Goal: Task Accomplishment & Management: Manage account settings

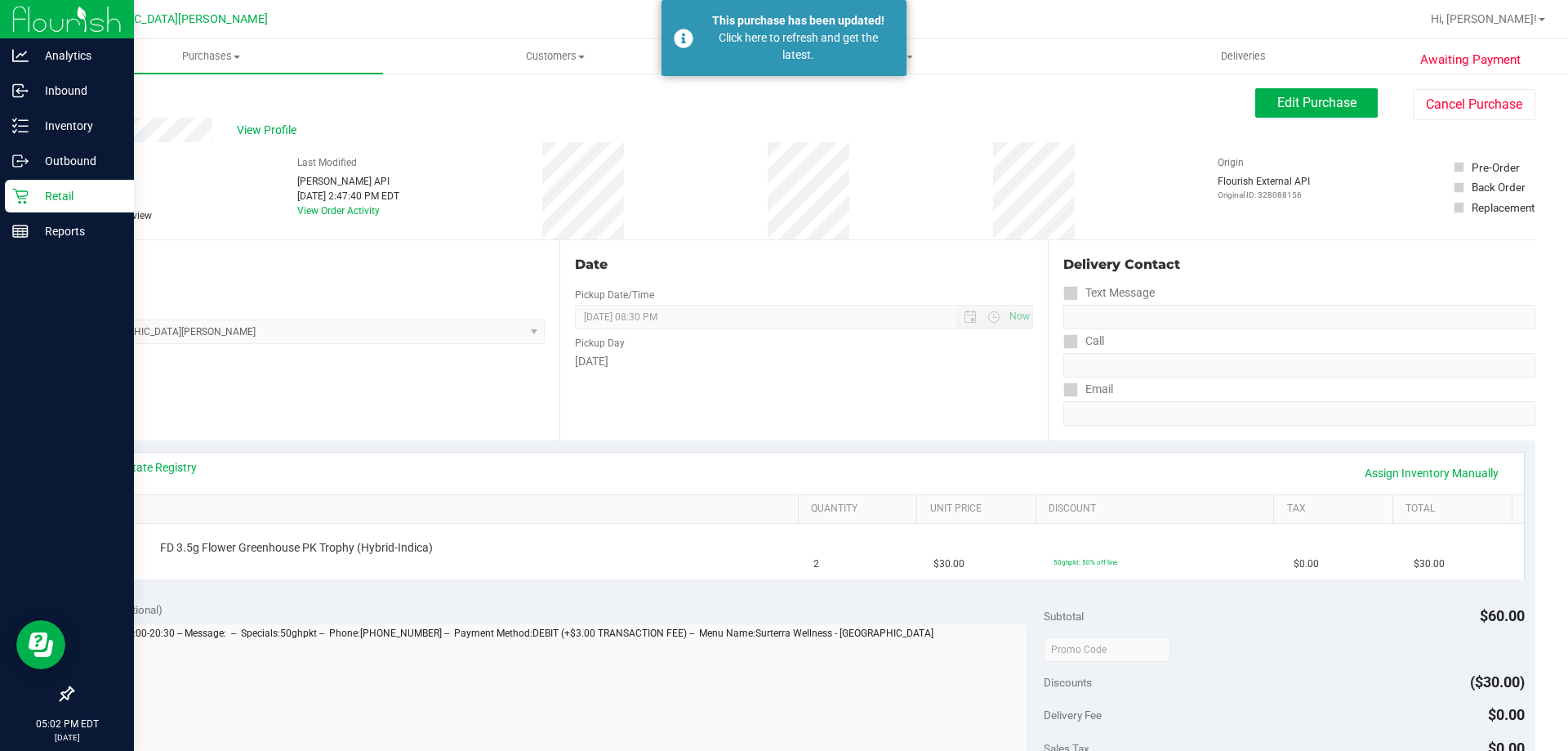
click at [52, 200] on p "Retail" at bounding box center [78, 195] width 98 height 20
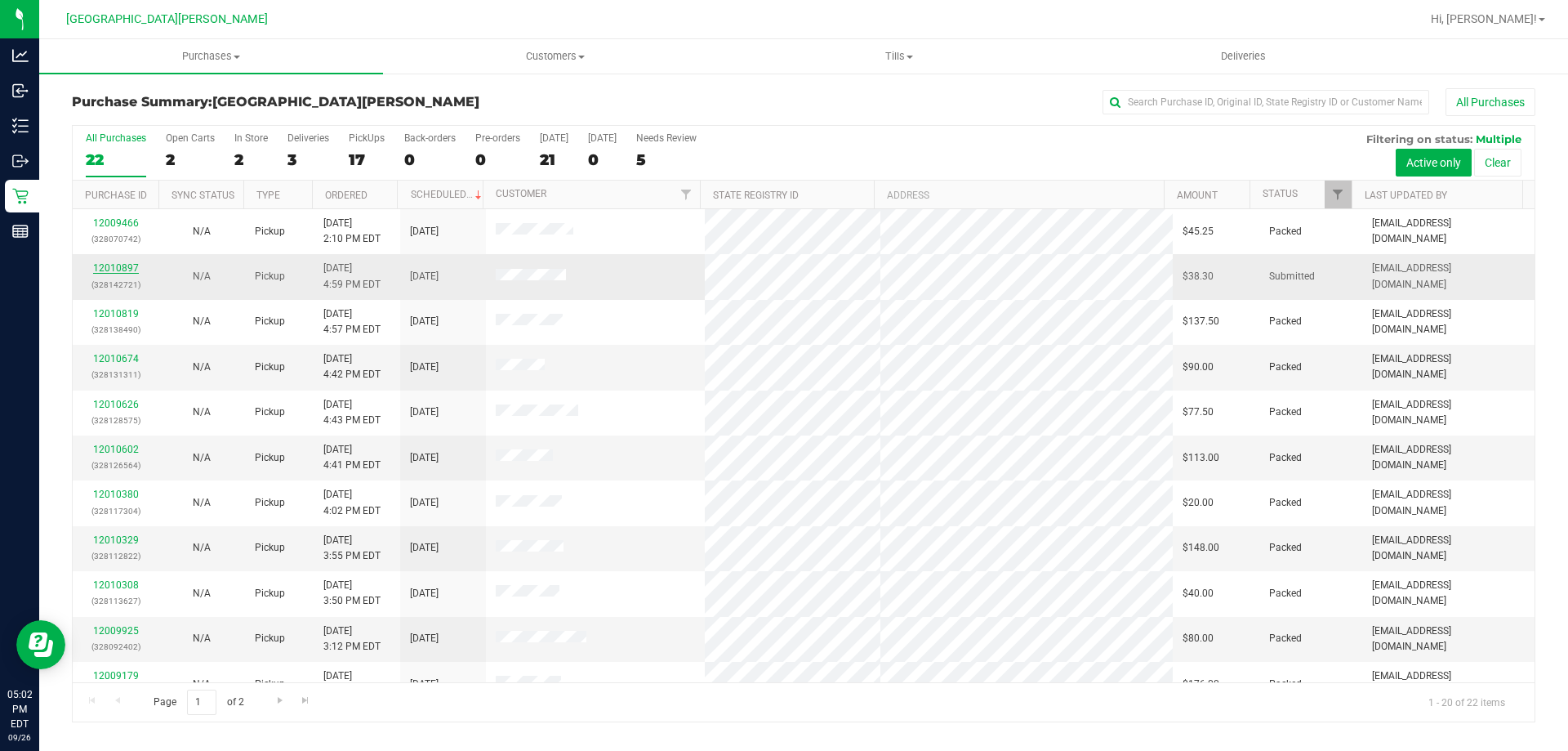
click at [112, 264] on link "12010897" at bounding box center [116, 268] width 46 height 11
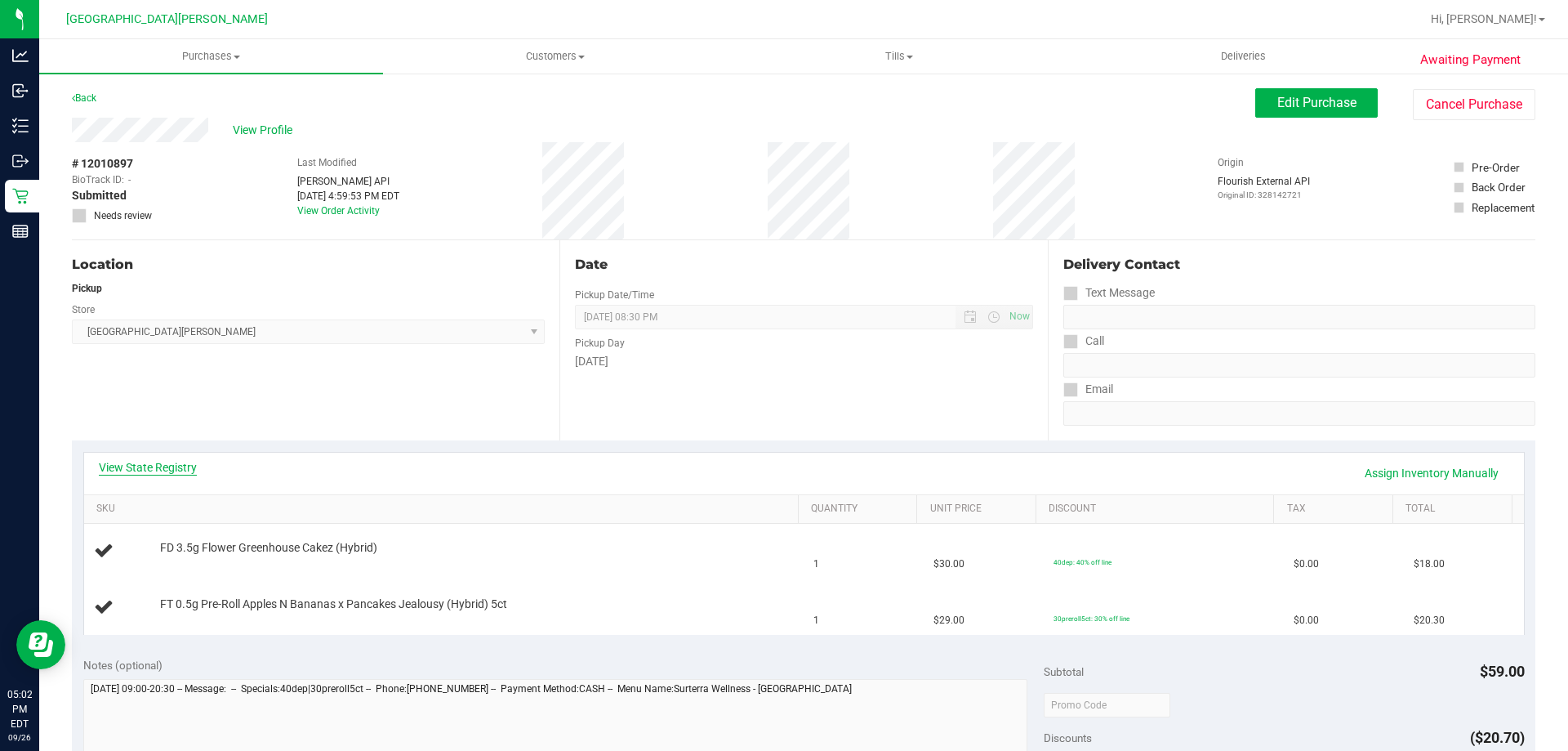
click at [143, 466] on link "View State Registry" at bounding box center [147, 466] width 98 height 16
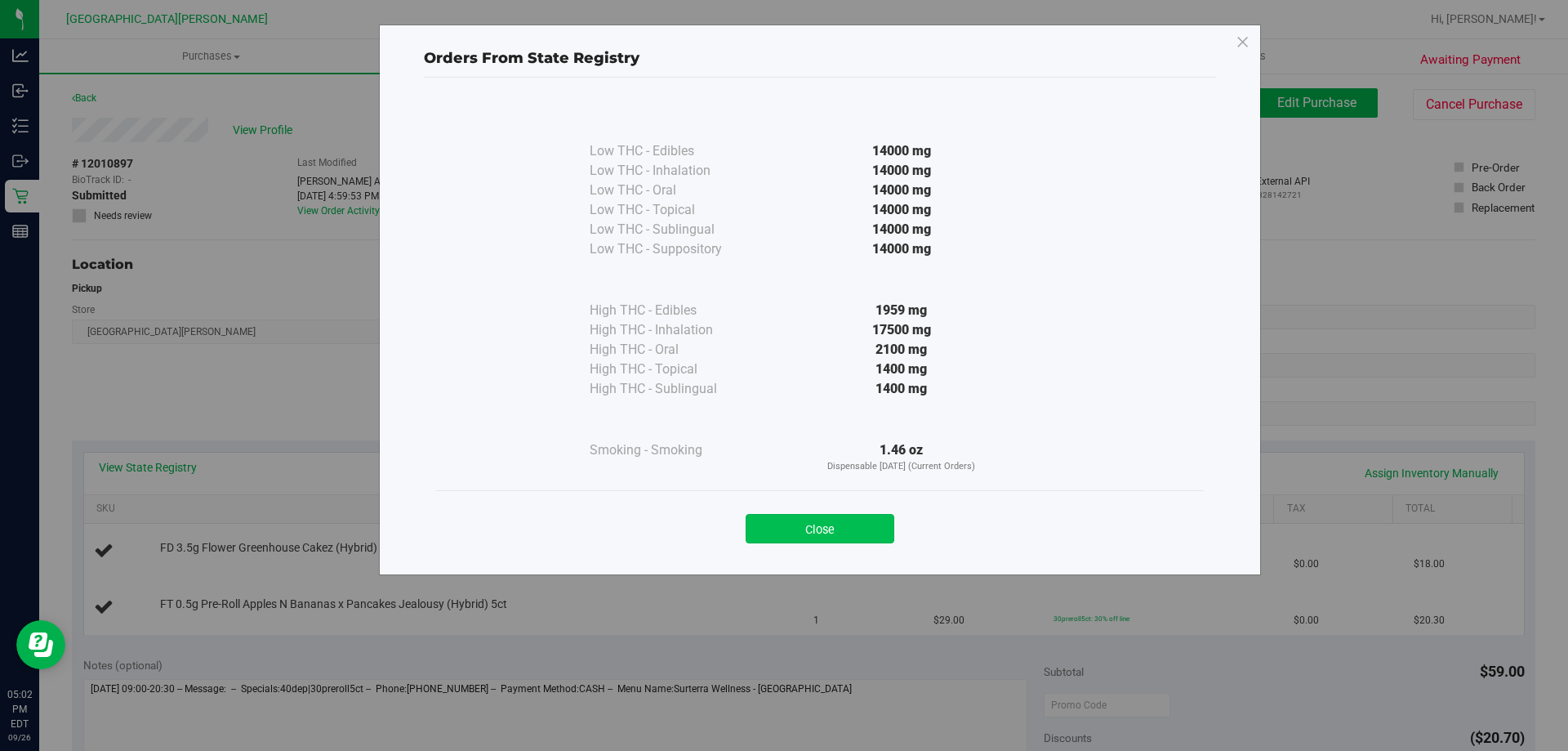
click at [785, 531] on button "Close" at bounding box center [820, 529] width 148 height 29
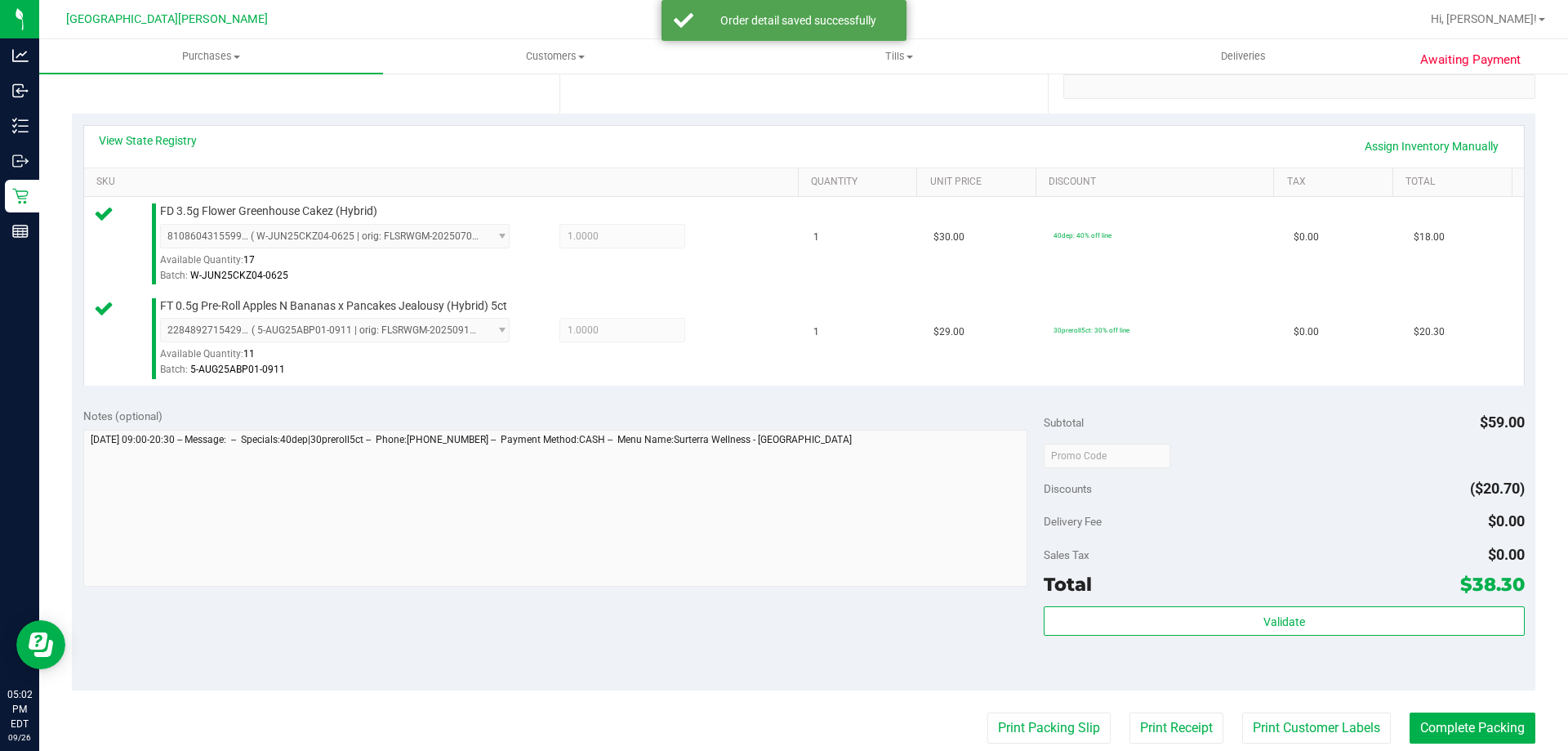
scroll to position [490, 0]
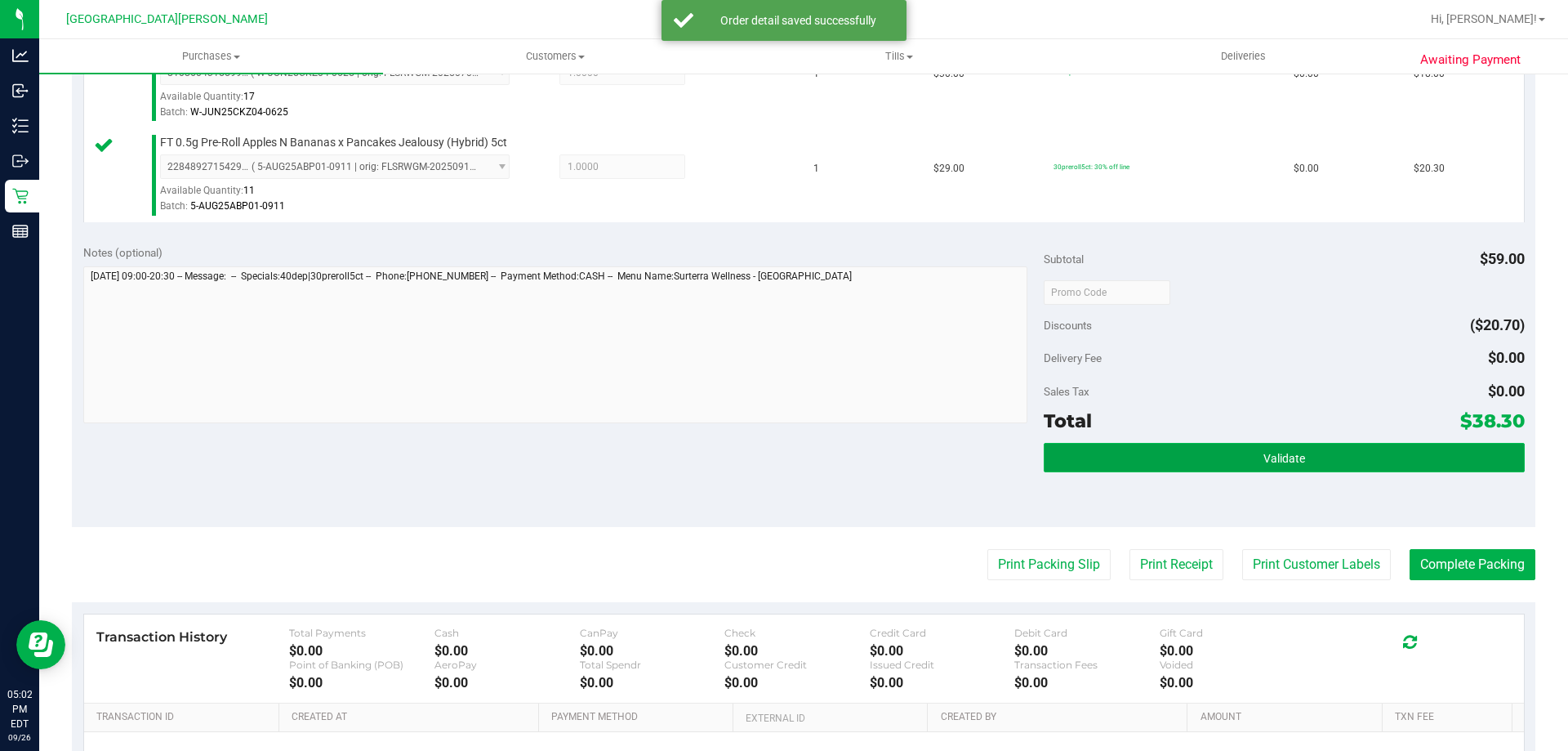
click at [1118, 465] on button "Validate" at bounding box center [1283, 457] width 480 height 29
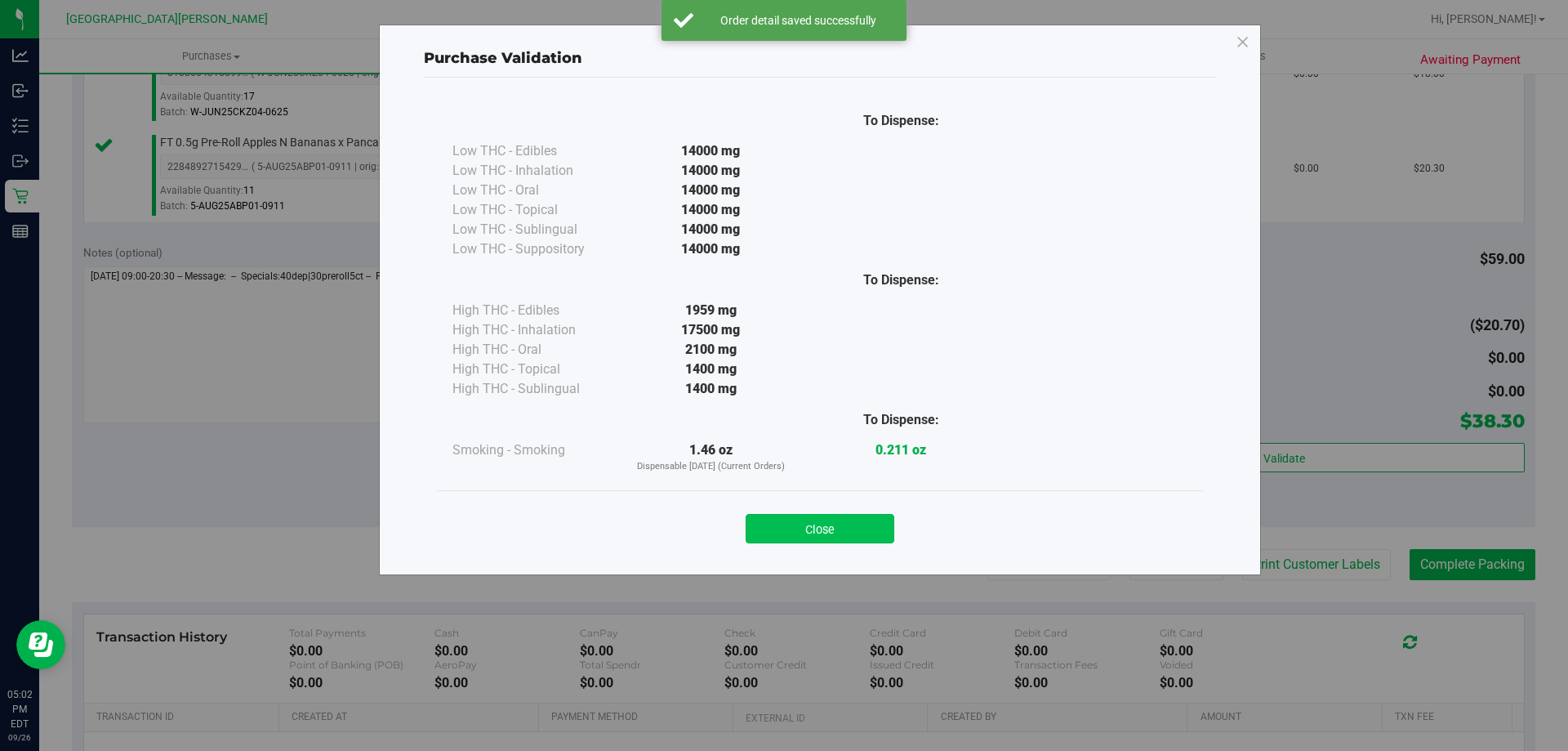
click at [819, 524] on button "Close" at bounding box center [820, 529] width 148 height 29
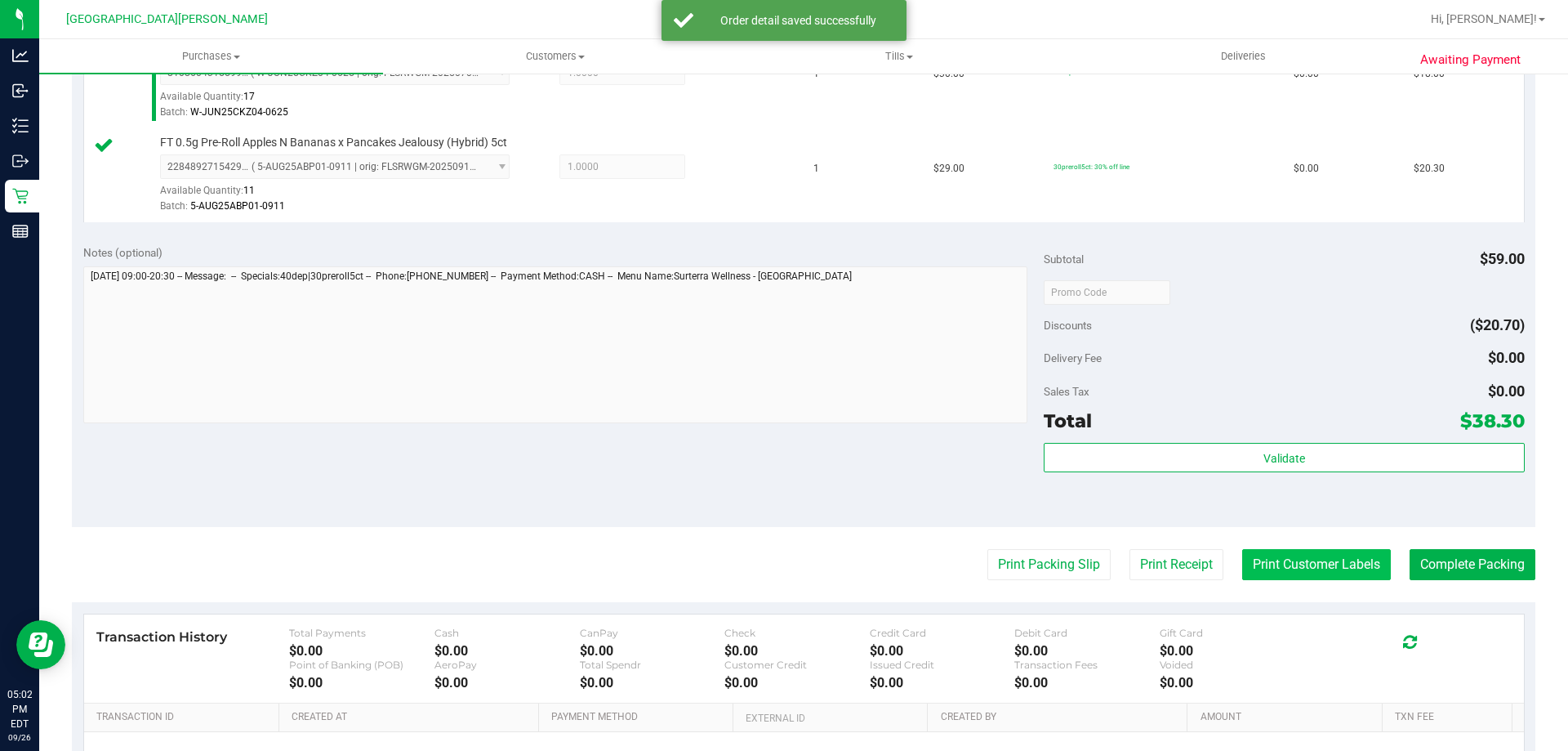
click at [1260, 559] on button "Print Customer Labels" at bounding box center [1316, 564] width 148 height 31
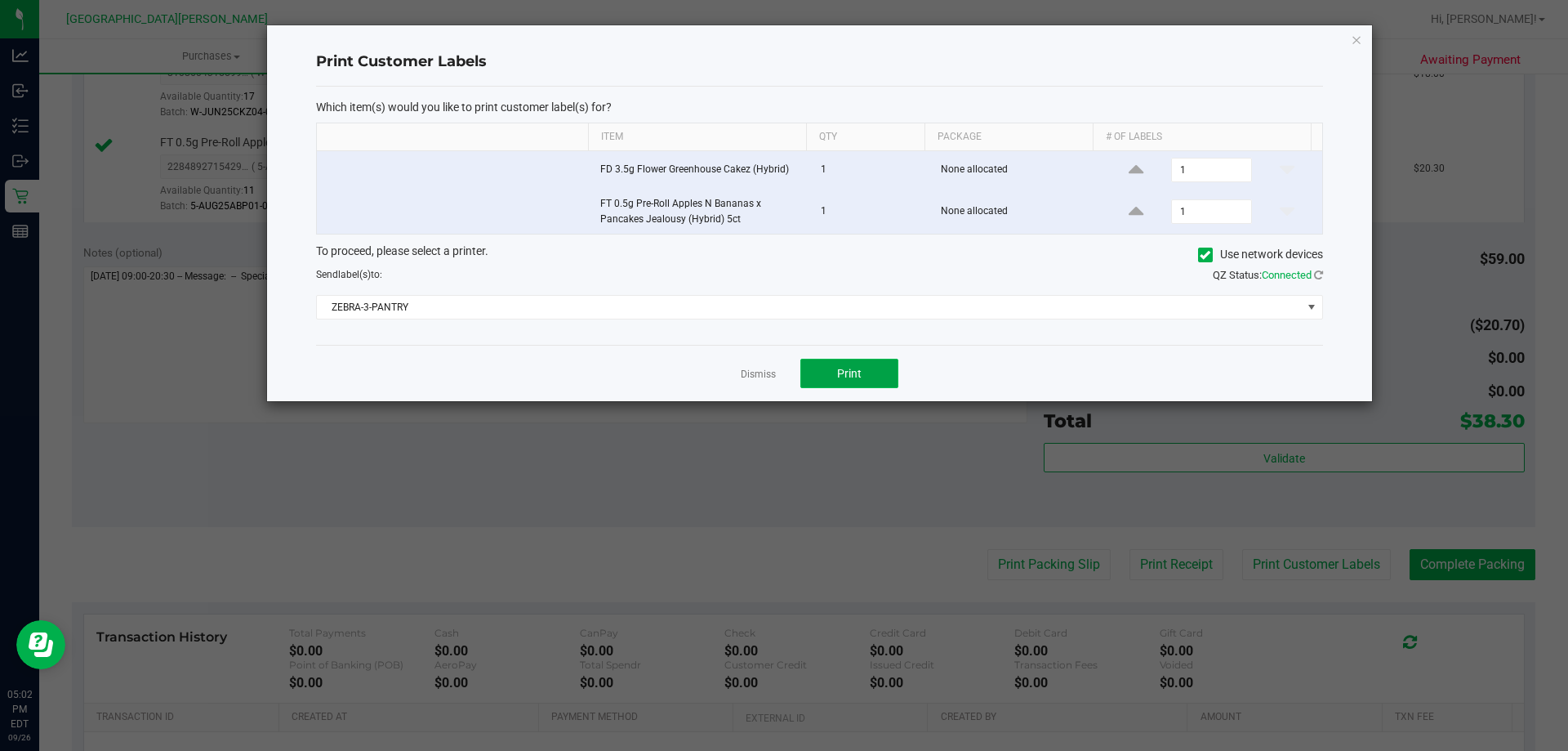
click at [865, 377] on button "Print" at bounding box center [849, 373] width 98 height 29
click at [758, 380] on link "Dismiss" at bounding box center [758, 374] width 35 height 14
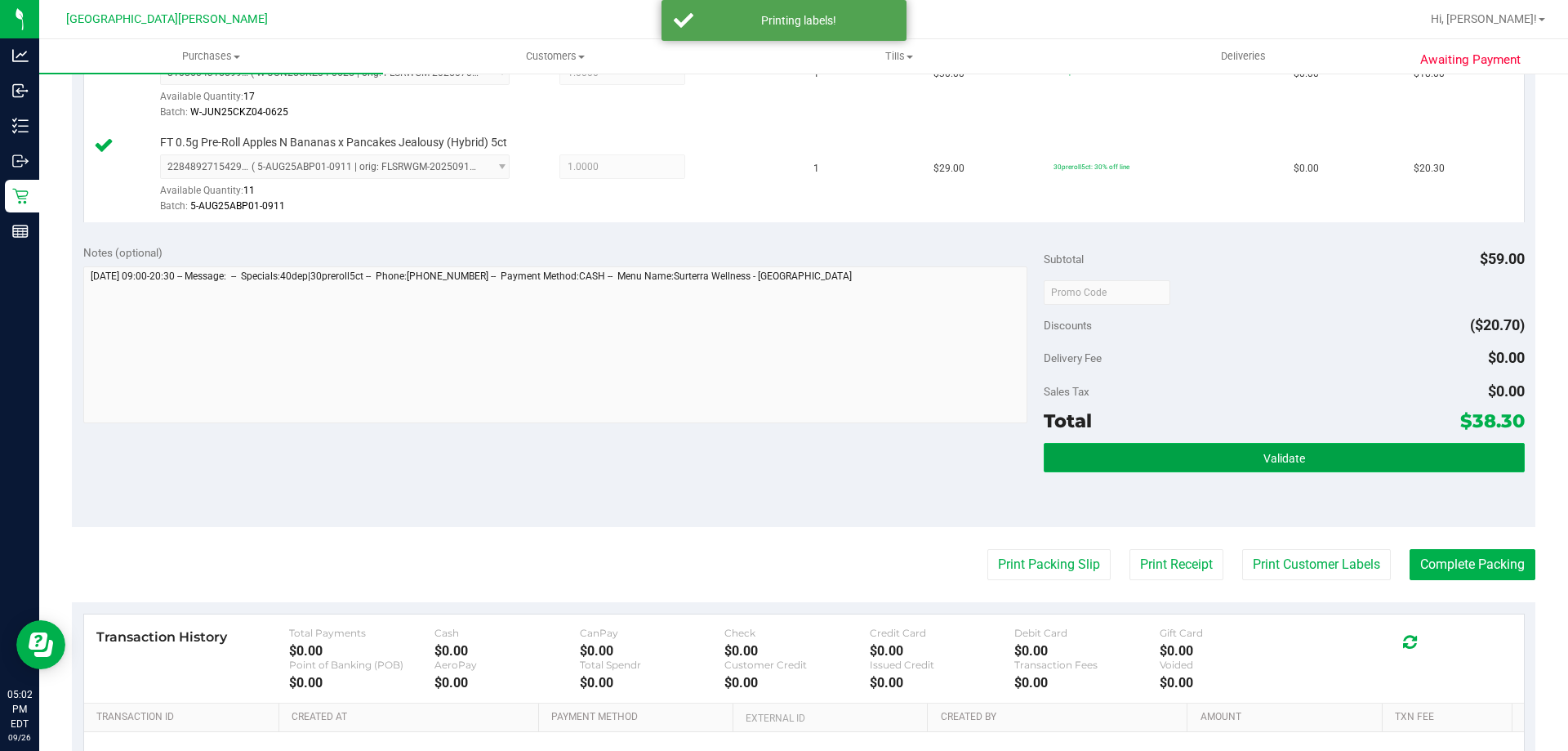
click at [1121, 450] on button "Validate" at bounding box center [1283, 457] width 480 height 29
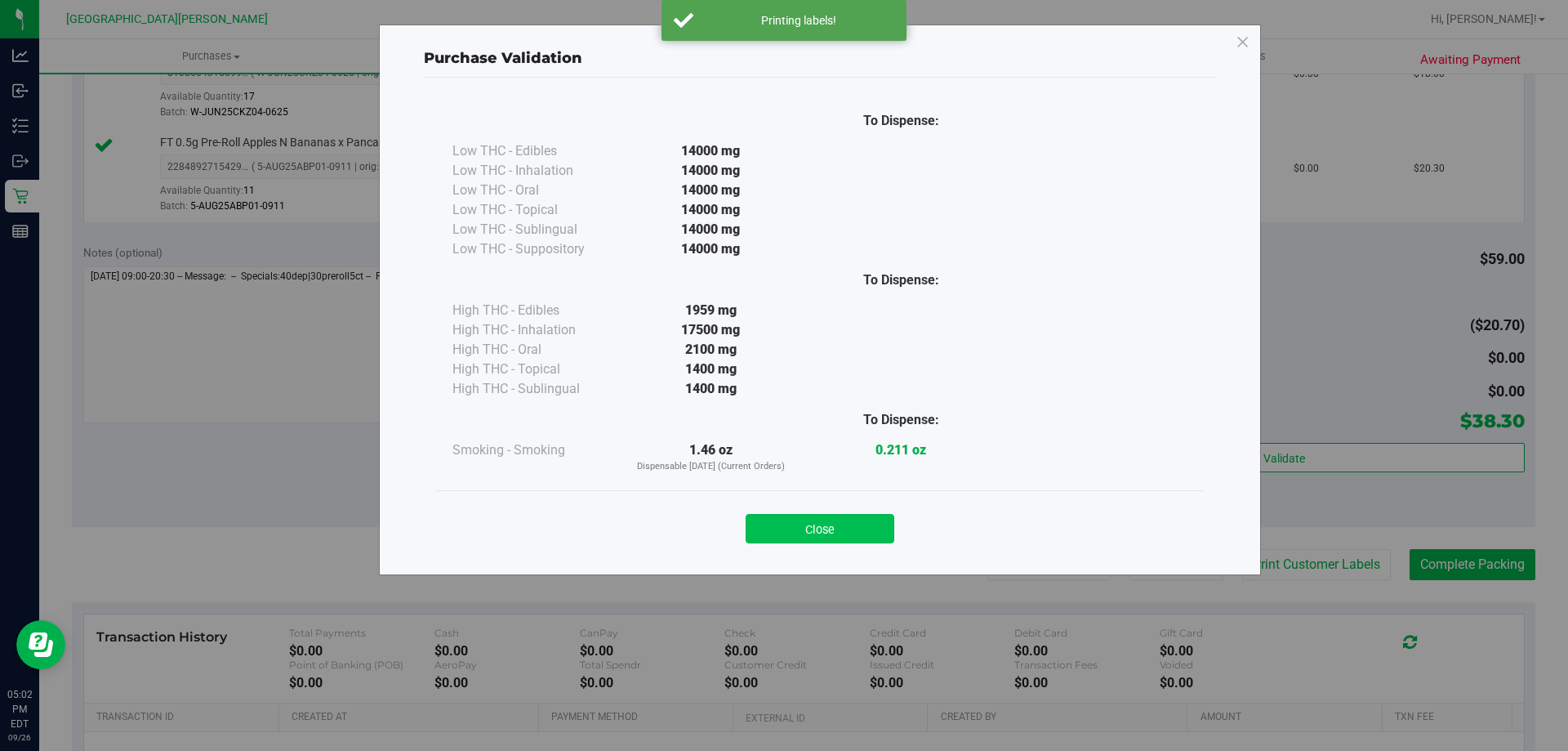
click at [792, 523] on button "Close" at bounding box center [820, 529] width 148 height 29
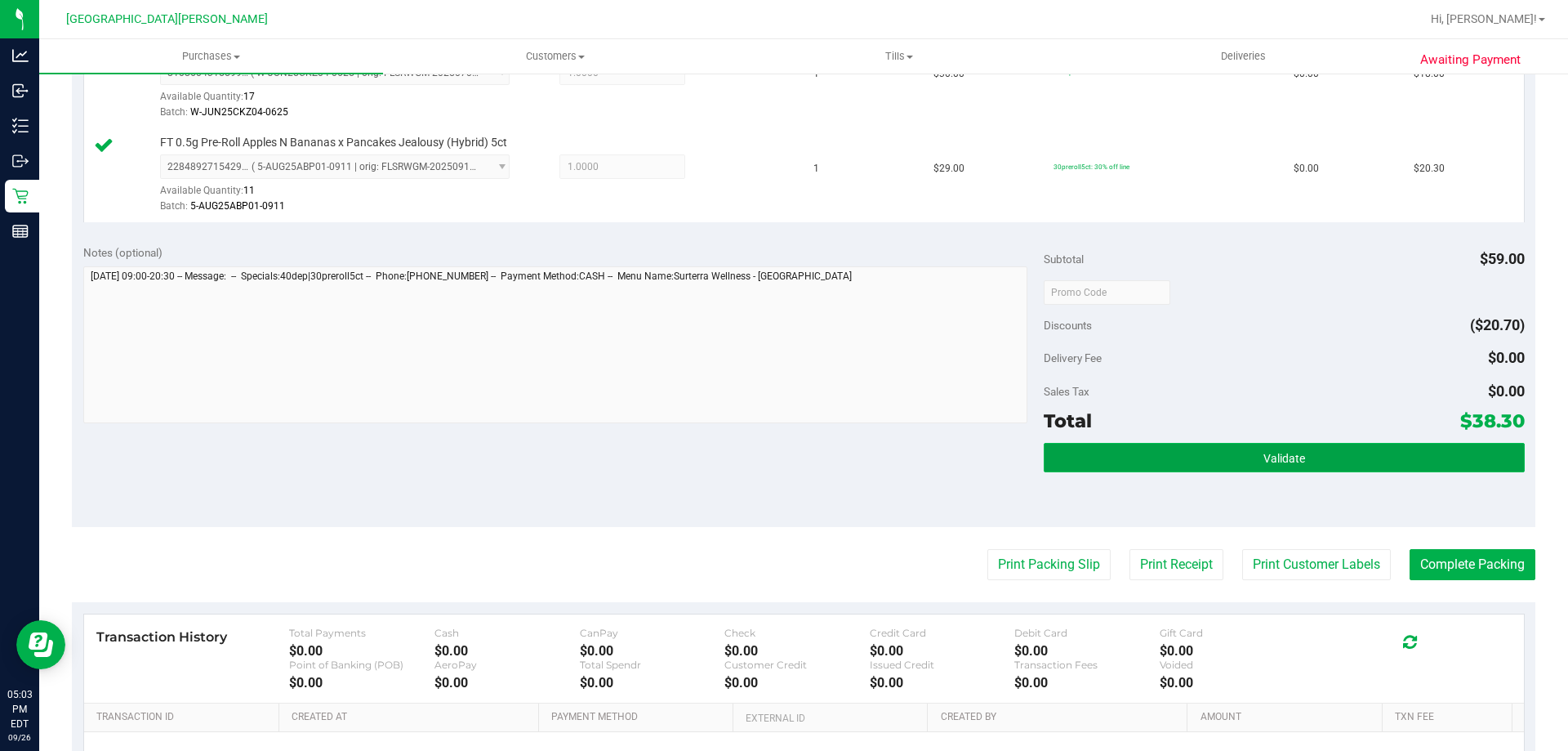
click at [1373, 459] on button "Validate" at bounding box center [1283, 457] width 480 height 29
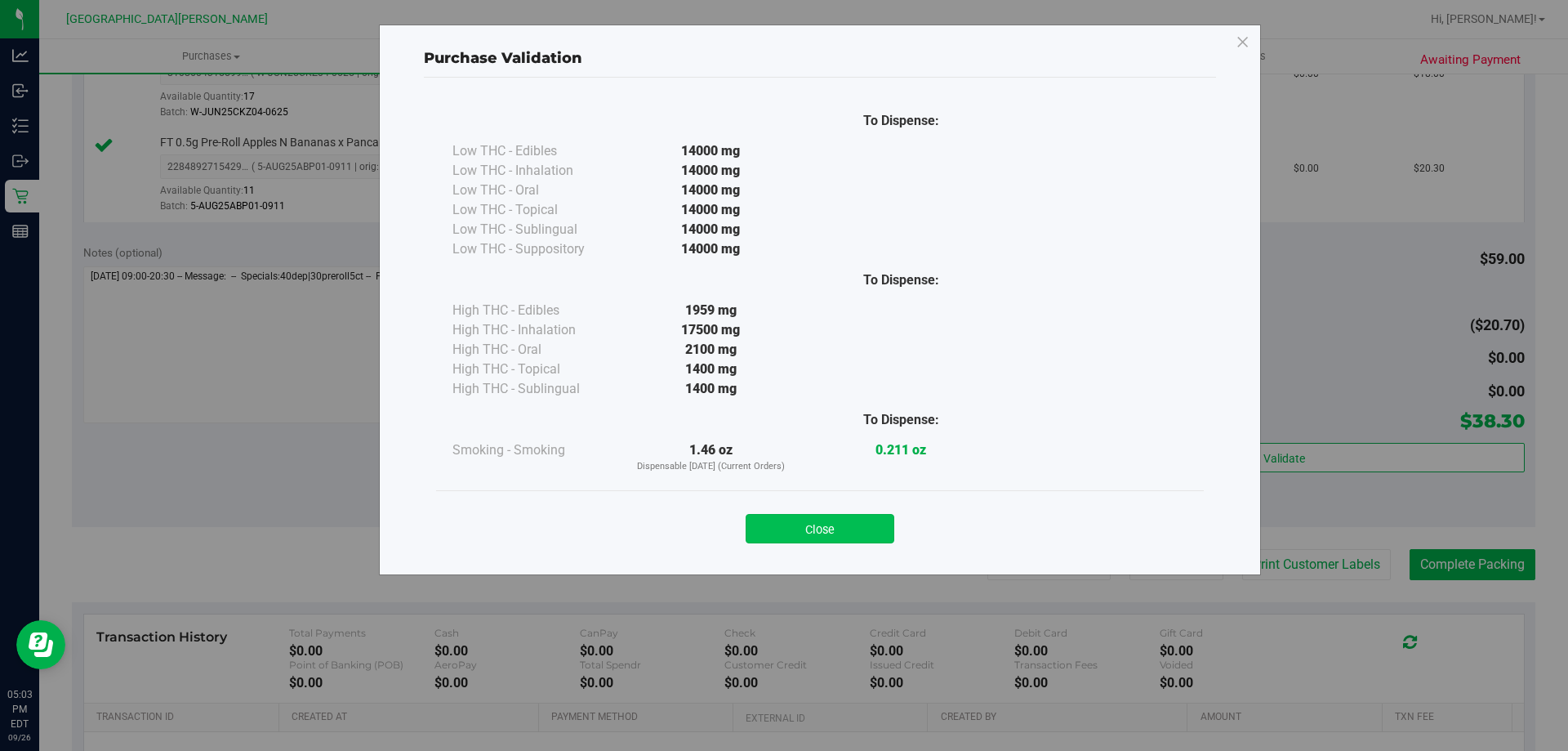
click at [845, 533] on button "Close" at bounding box center [820, 529] width 148 height 29
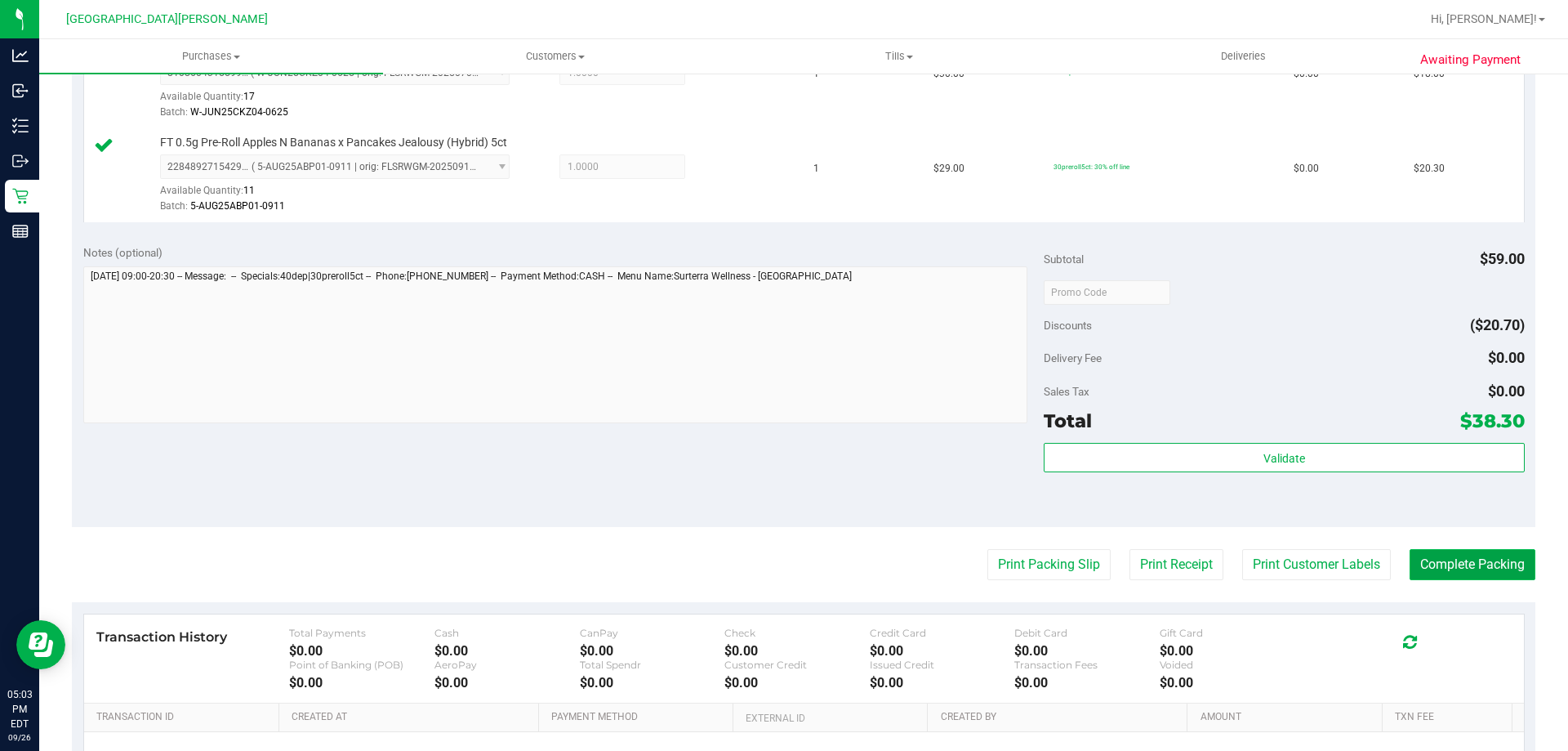
click at [1433, 575] on button "Complete Packing" at bounding box center [1473, 564] width 126 height 31
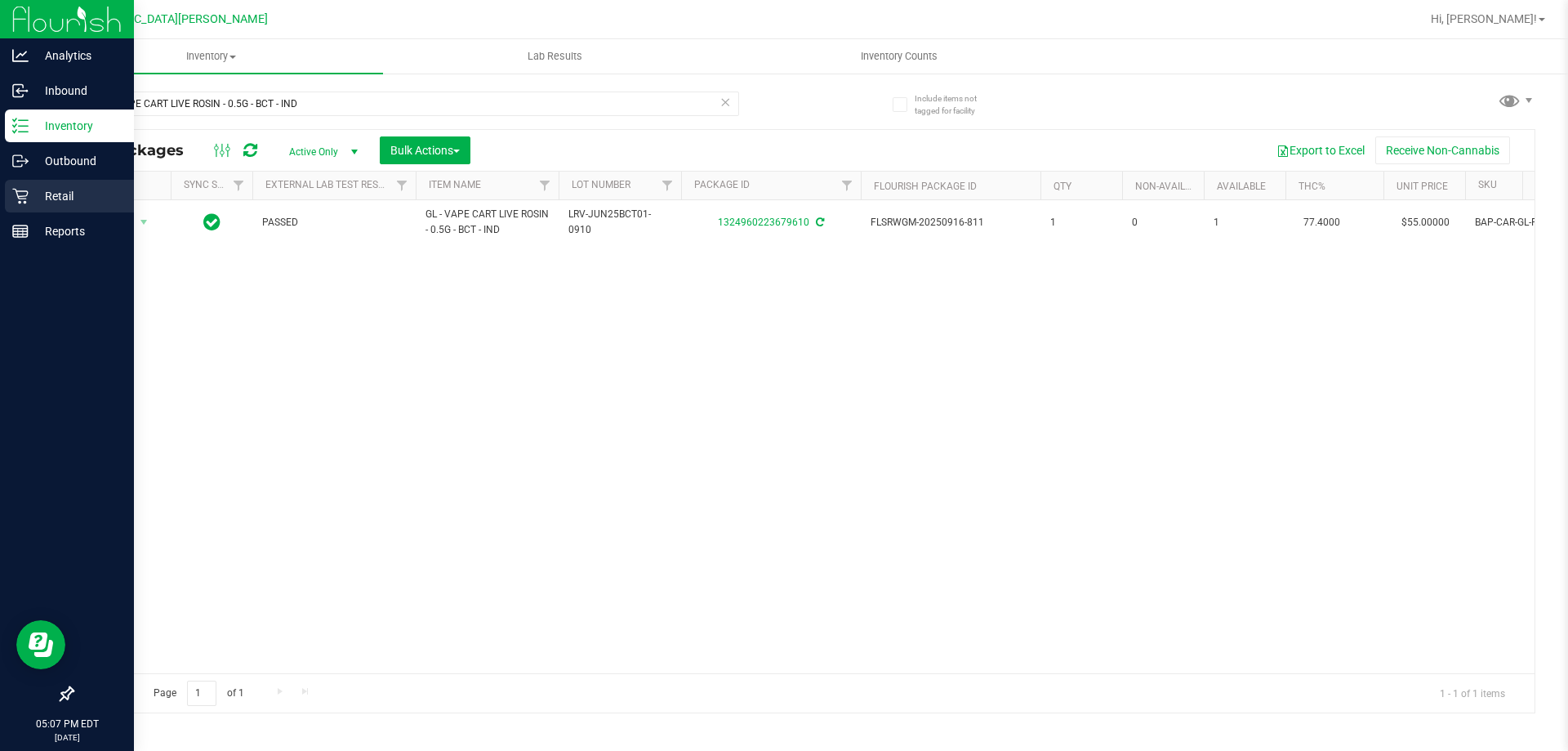
click at [52, 202] on p "Retail" at bounding box center [78, 195] width 98 height 20
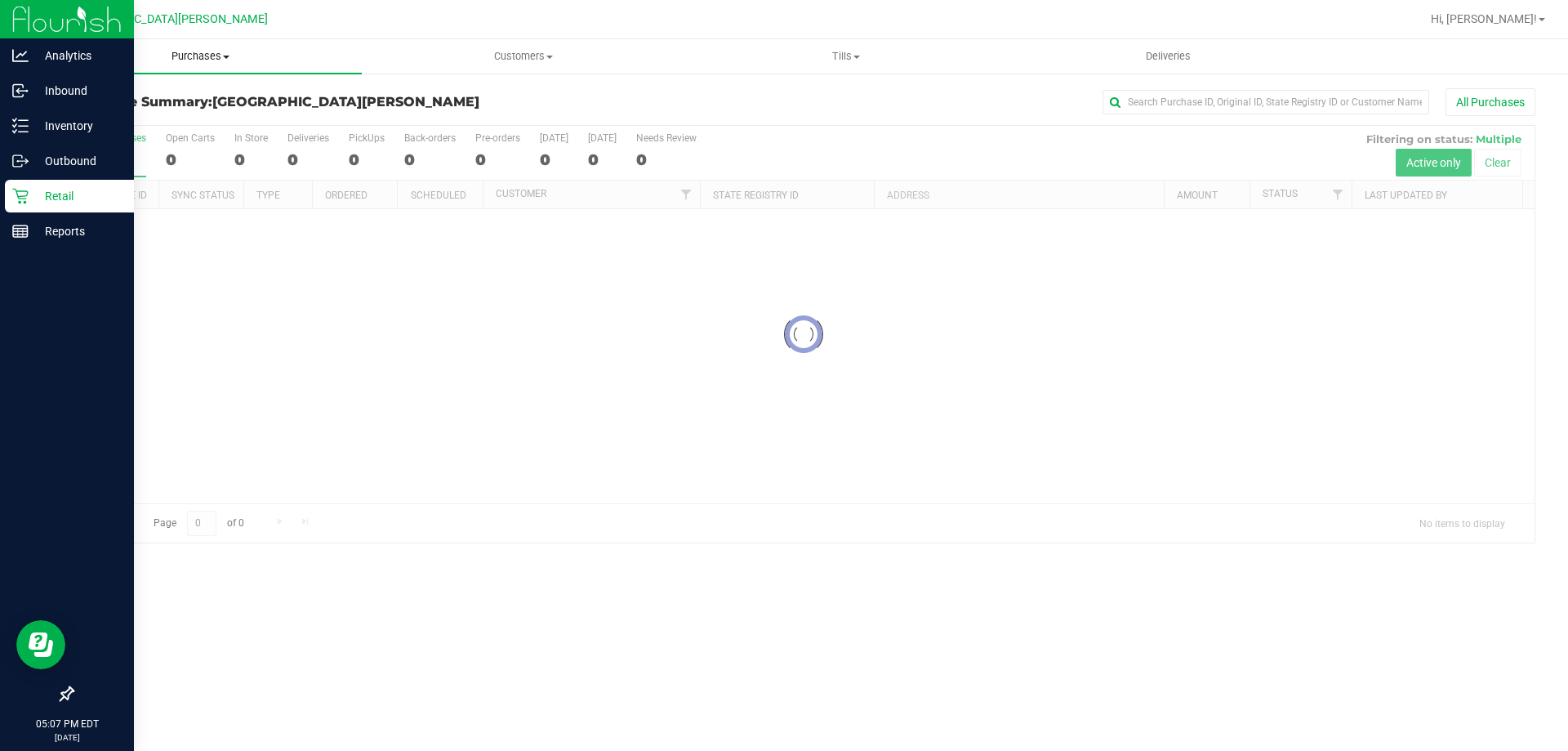
click at [209, 51] on span "Purchases" at bounding box center [200, 55] width 322 height 14
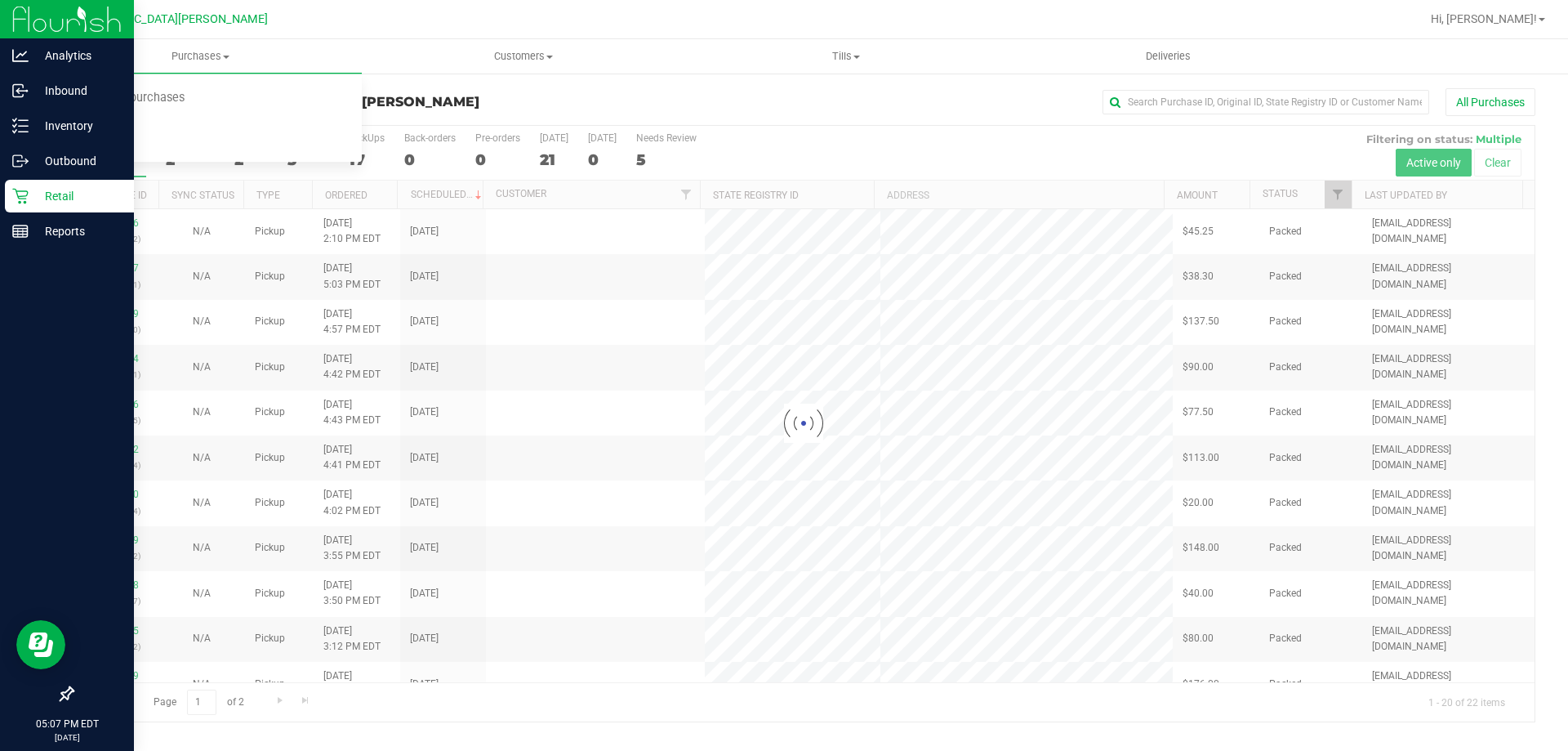
click at [251, 29] on div "[GEOGRAPHIC_DATA][PERSON_NAME]" at bounding box center [167, 20] width 239 height 26
click at [262, 136] on div at bounding box center [803, 424] width 1461 height 596
click at [251, 137] on div at bounding box center [803, 424] width 1461 height 596
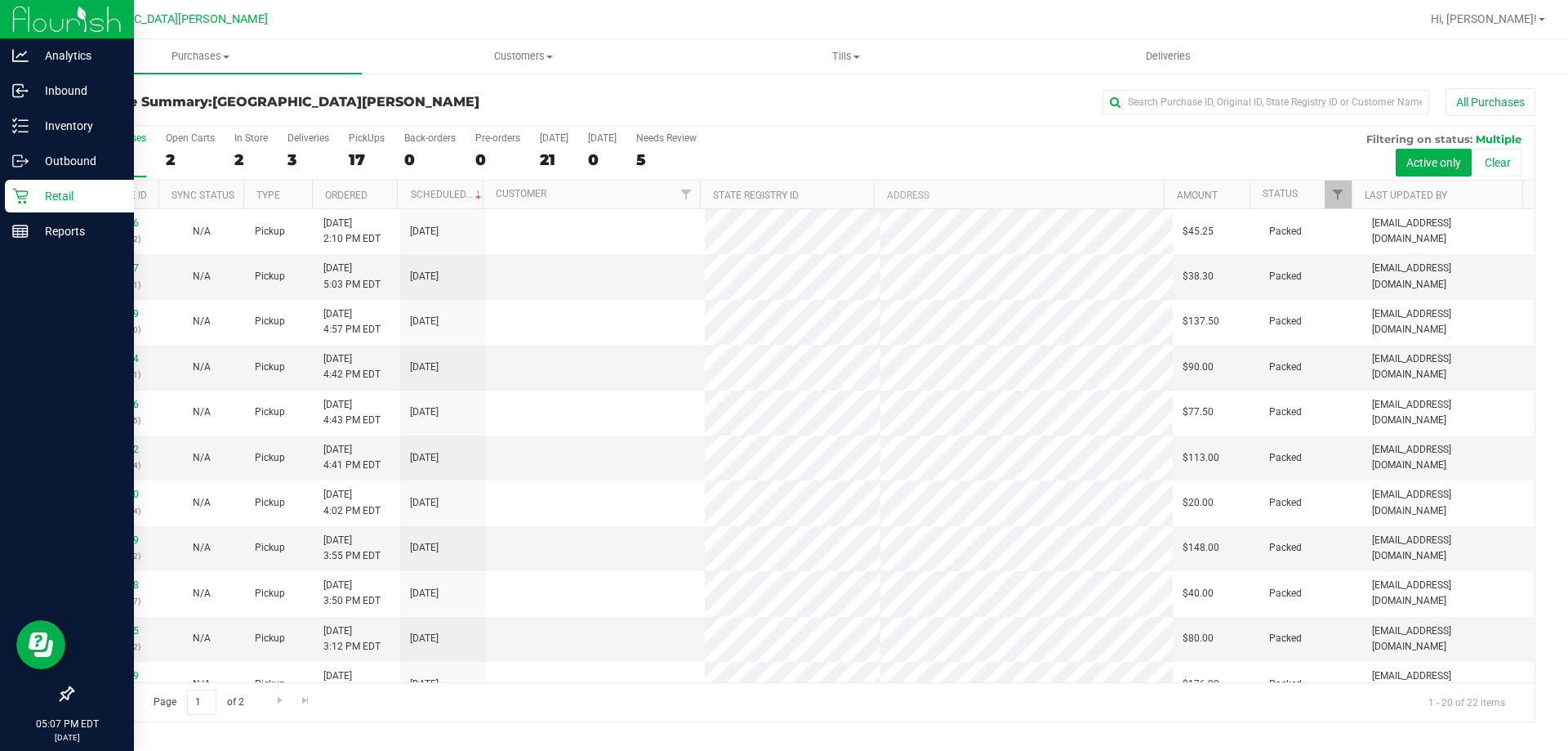
click at [251, 137] on div "In Store" at bounding box center [251, 137] width 33 height 11
click at [0, 0] on input "In Store 2" at bounding box center [0, 0] width 0 height 0
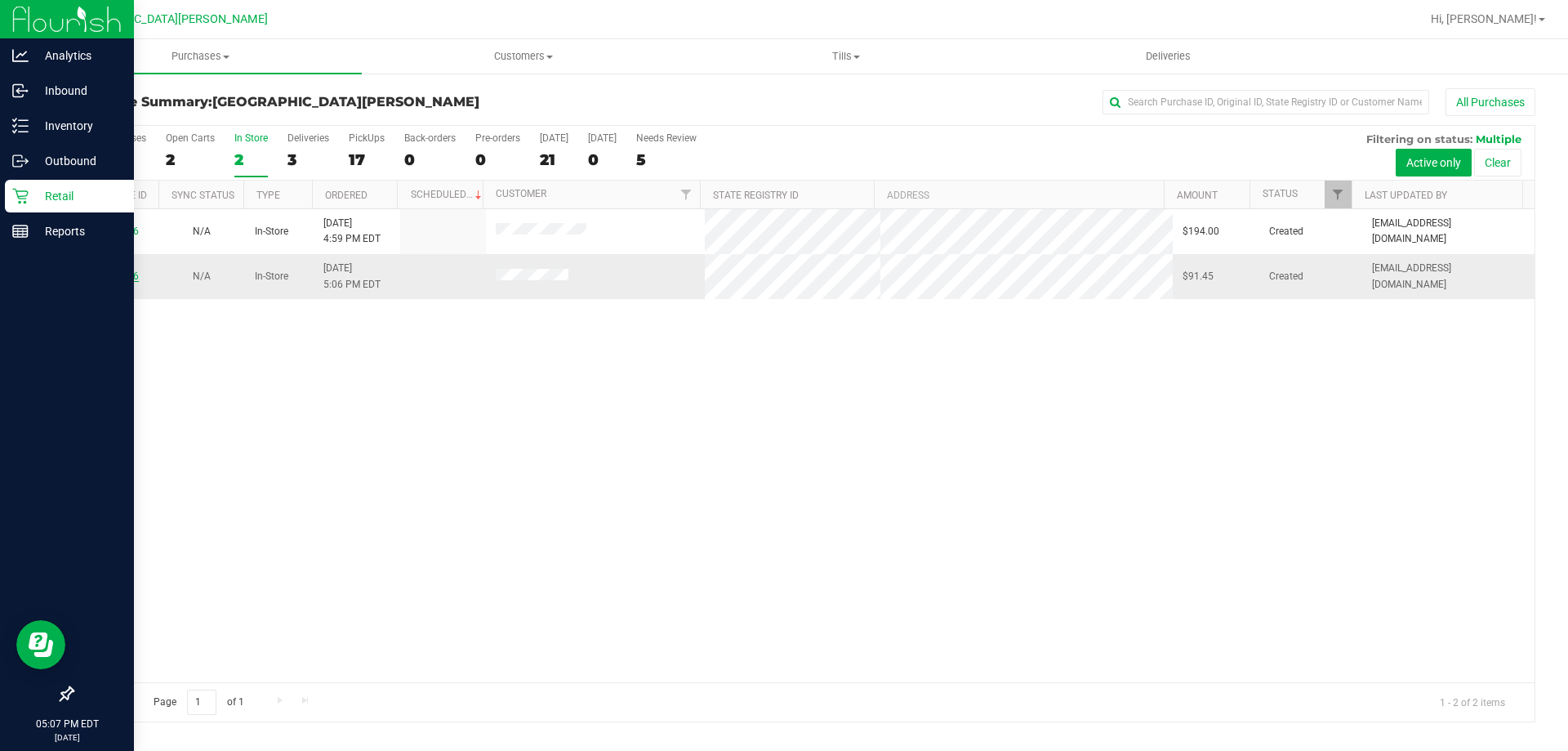
click at [107, 271] on link "12010956" at bounding box center [116, 275] width 46 height 11
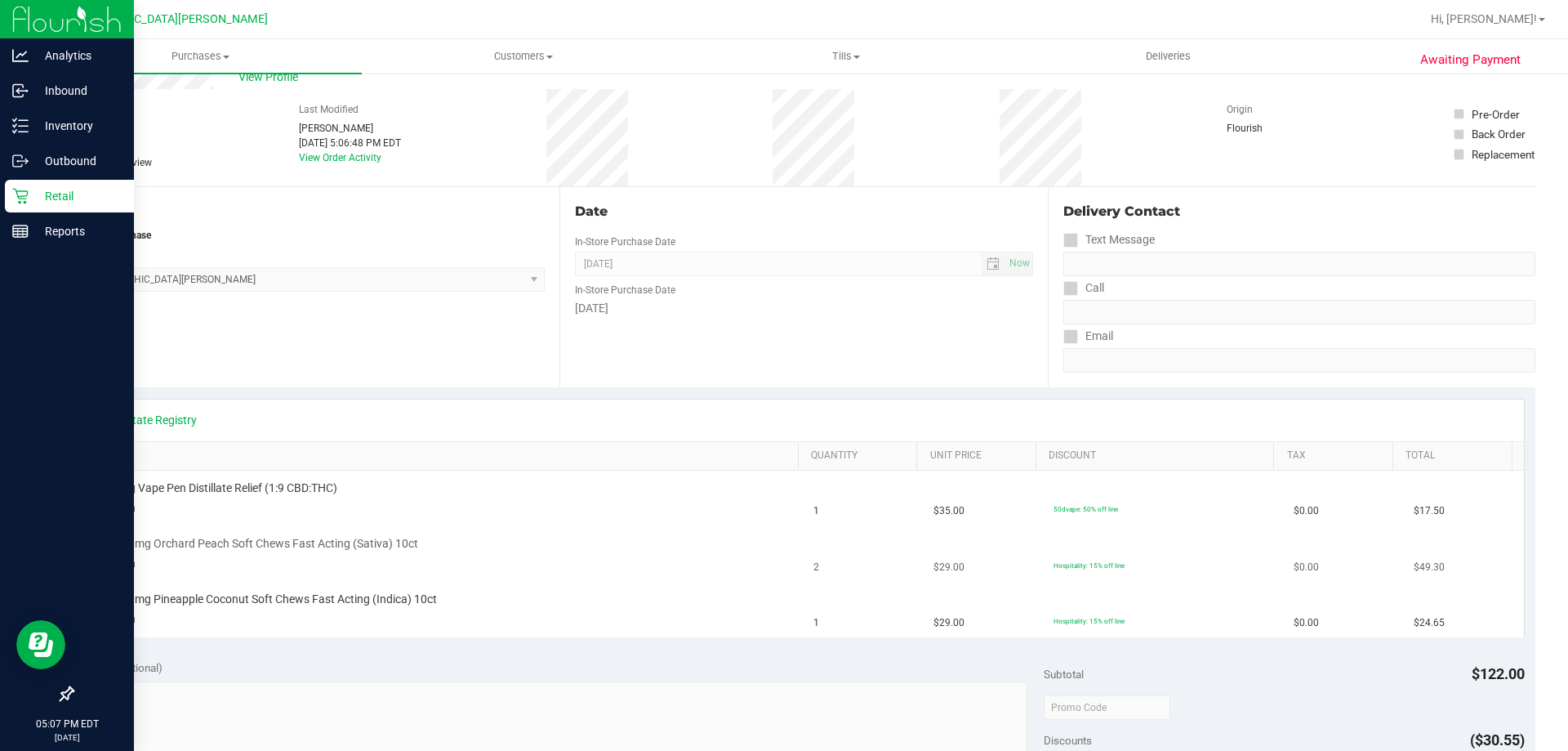
scroll to position [82, 0]
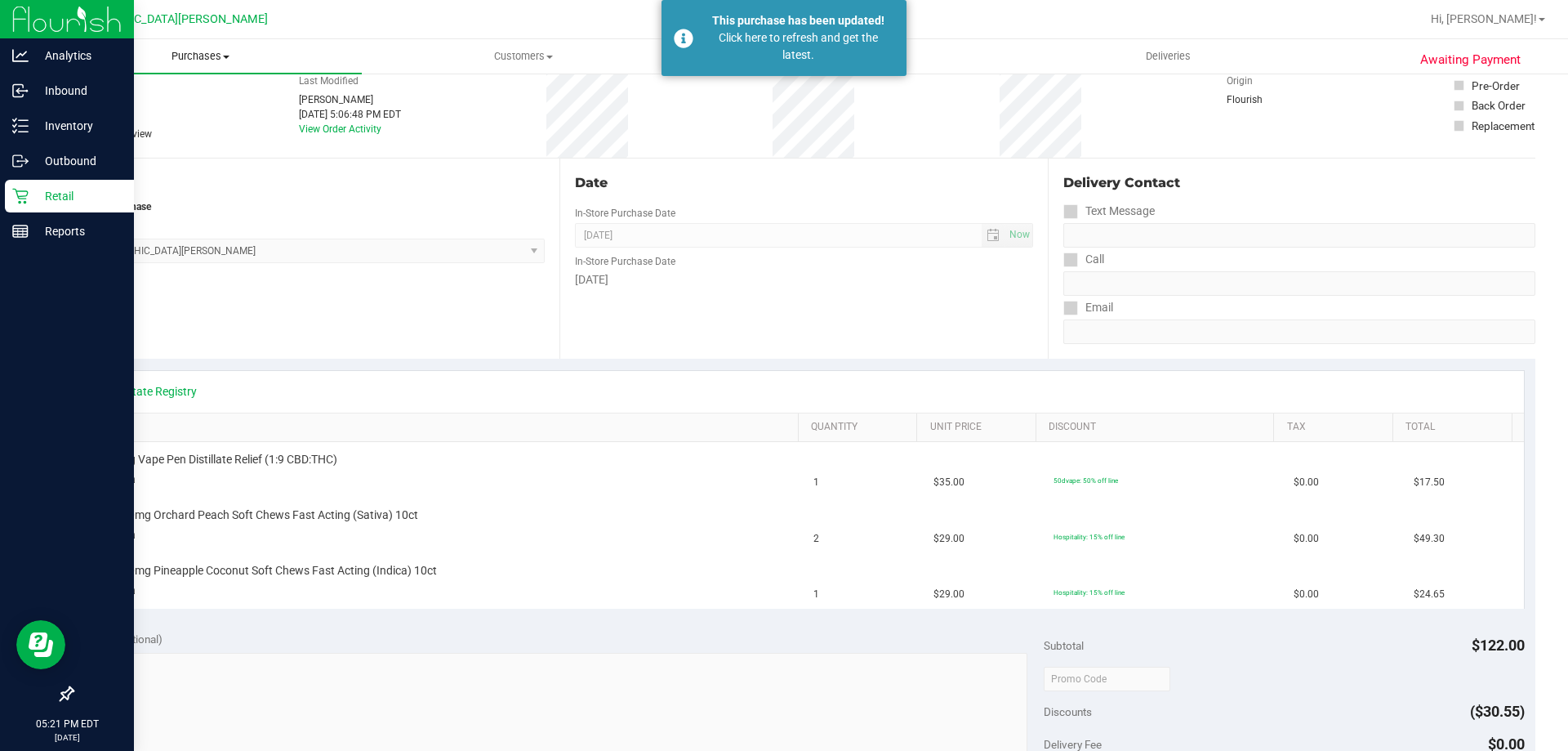
click at [222, 61] on span "Purchases" at bounding box center [200, 55] width 322 height 14
click at [32, 194] on p "Retail" at bounding box center [78, 195] width 98 height 20
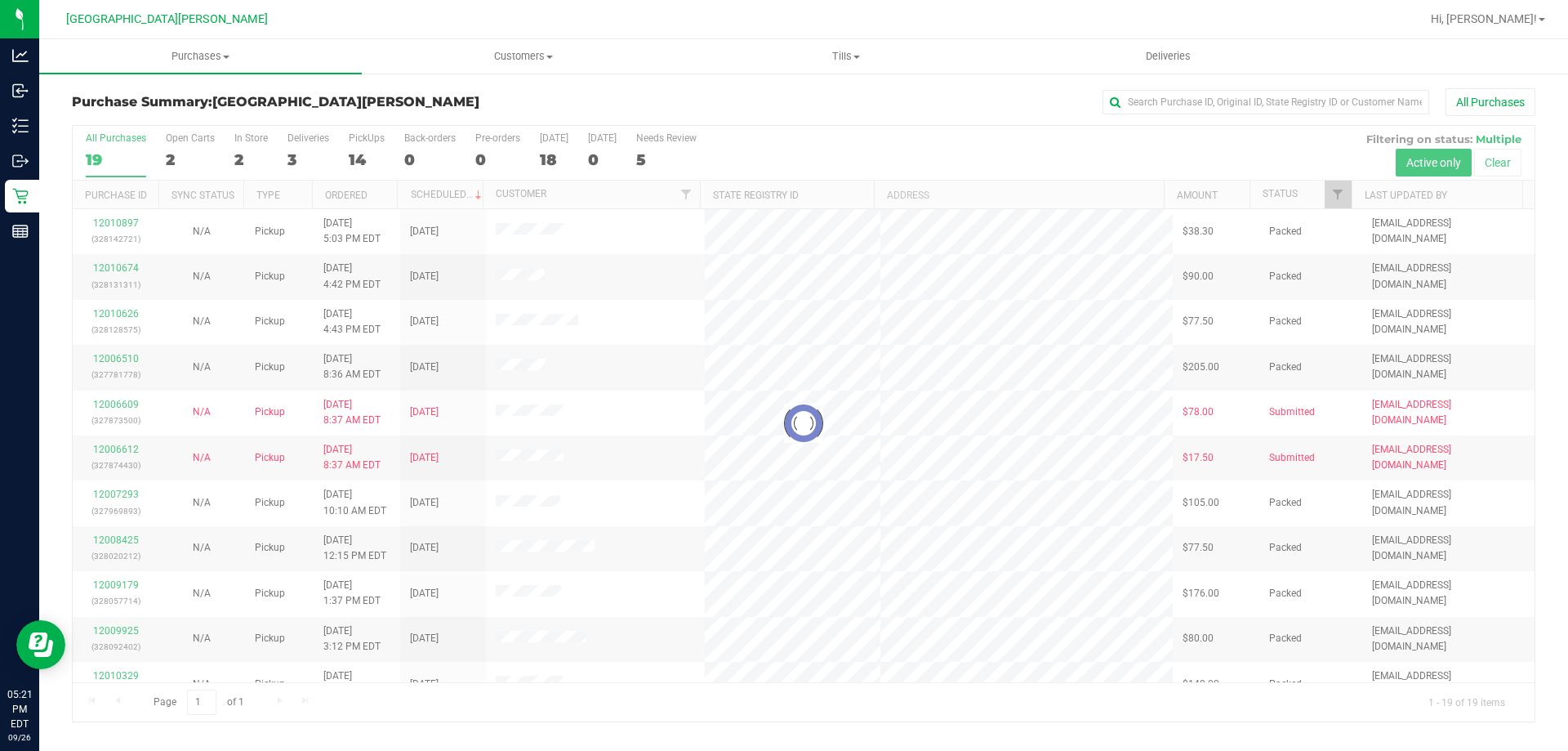
click at [251, 142] on div at bounding box center [803, 424] width 1461 height 596
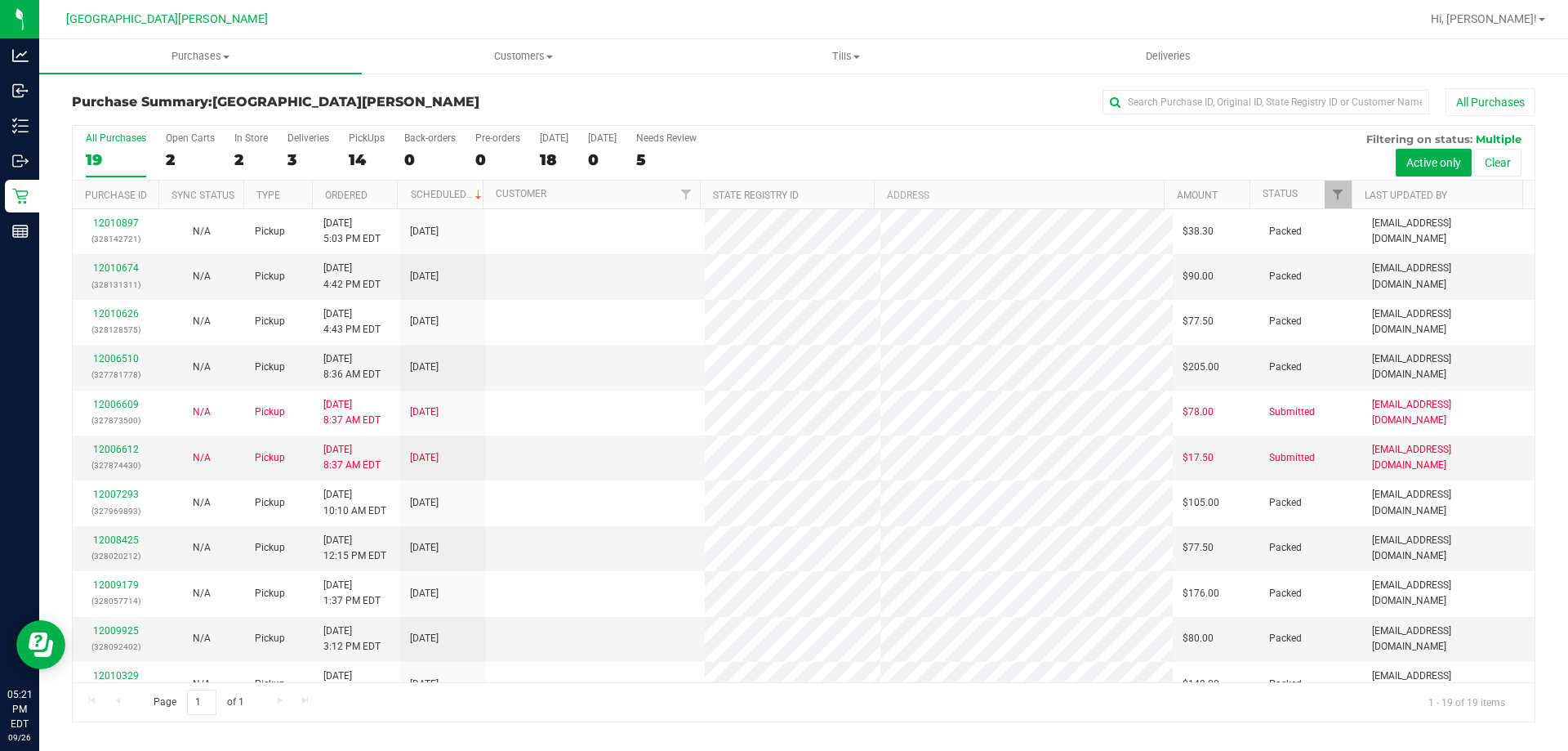
click at [251, 142] on div "In Store" at bounding box center [251, 137] width 33 height 11
click at [0, 0] on input "In Store 2" at bounding box center [0, 0] width 0 height 0
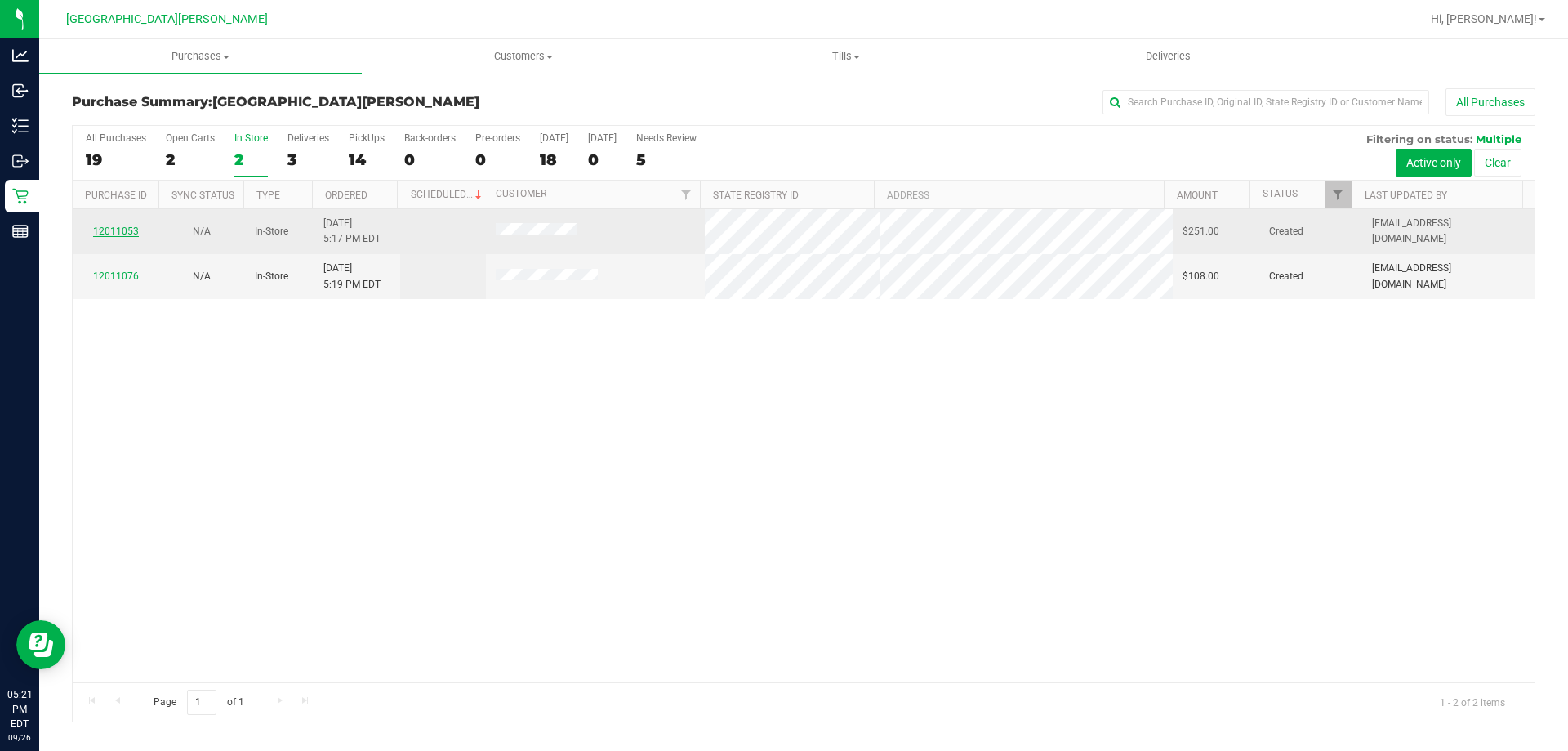
click at [130, 228] on link "12011053" at bounding box center [116, 230] width 46 height 11
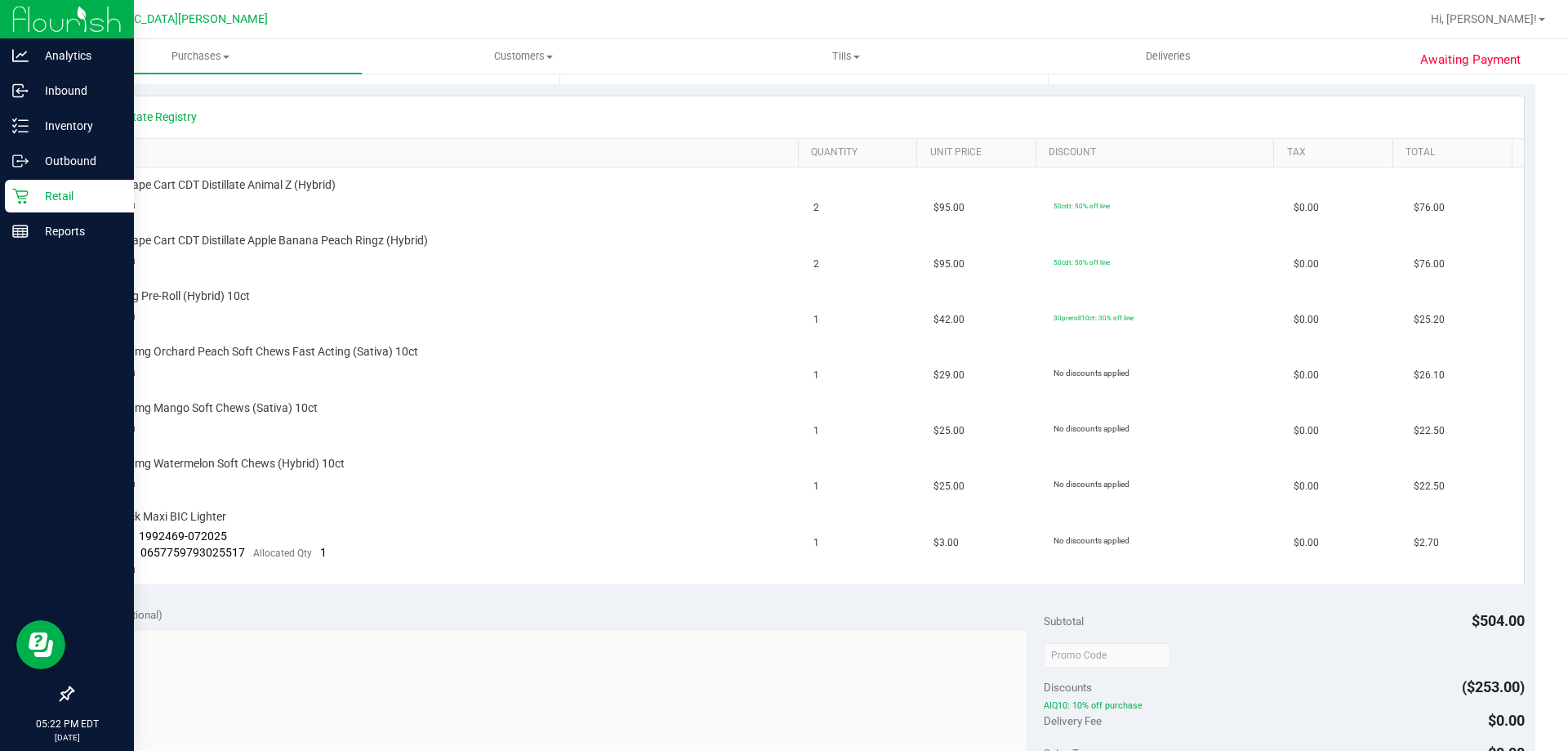
scroll to position [326, 0]
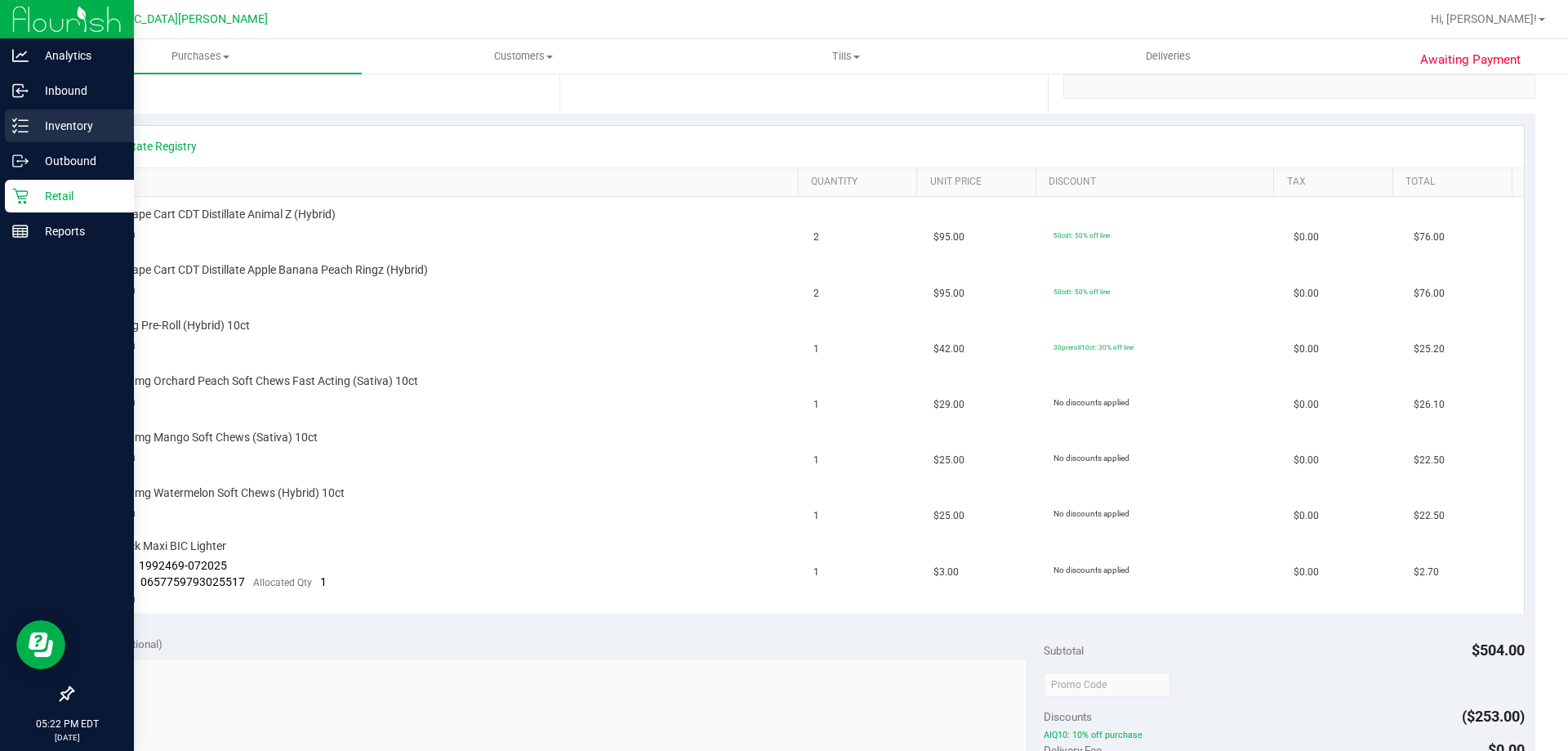
click at [45, 116] on p "Inventory" at bounding box center [78, 125] width 98 height 20
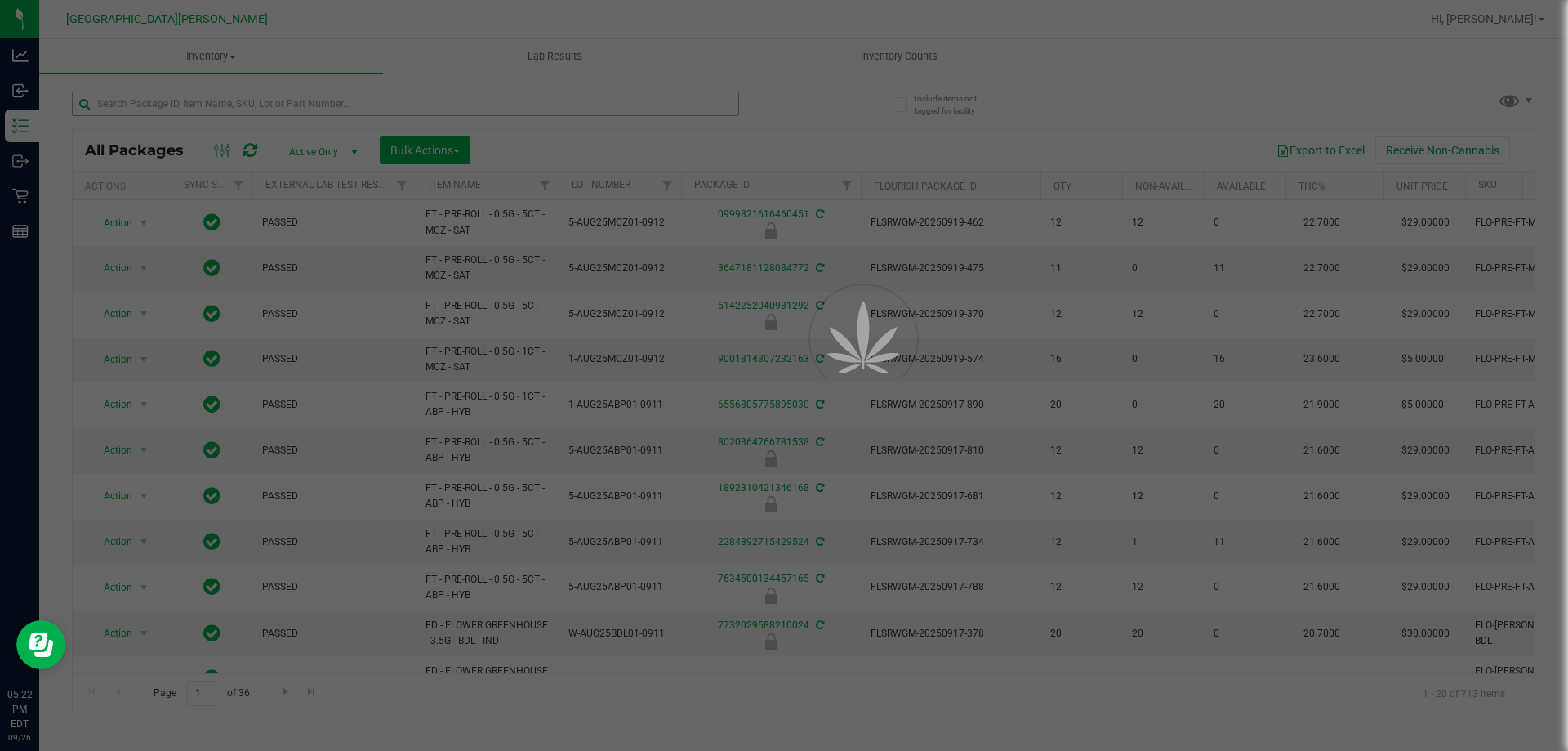
click at [140, 99] on div at bounding box center [784, 375] width 1568 height 751
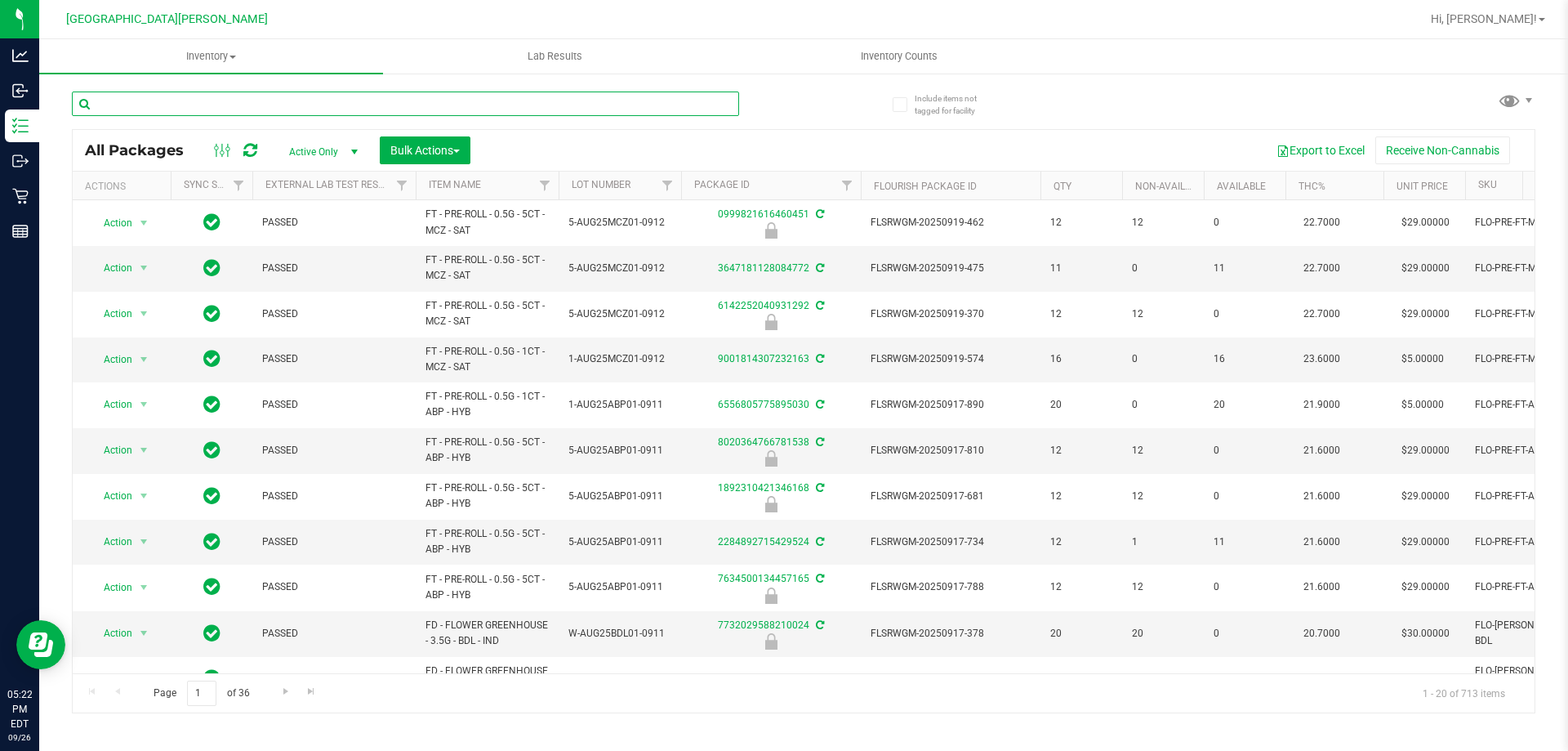
click at [140, 99] on input "text" at bounding box center [405, 103] width 667 height 25
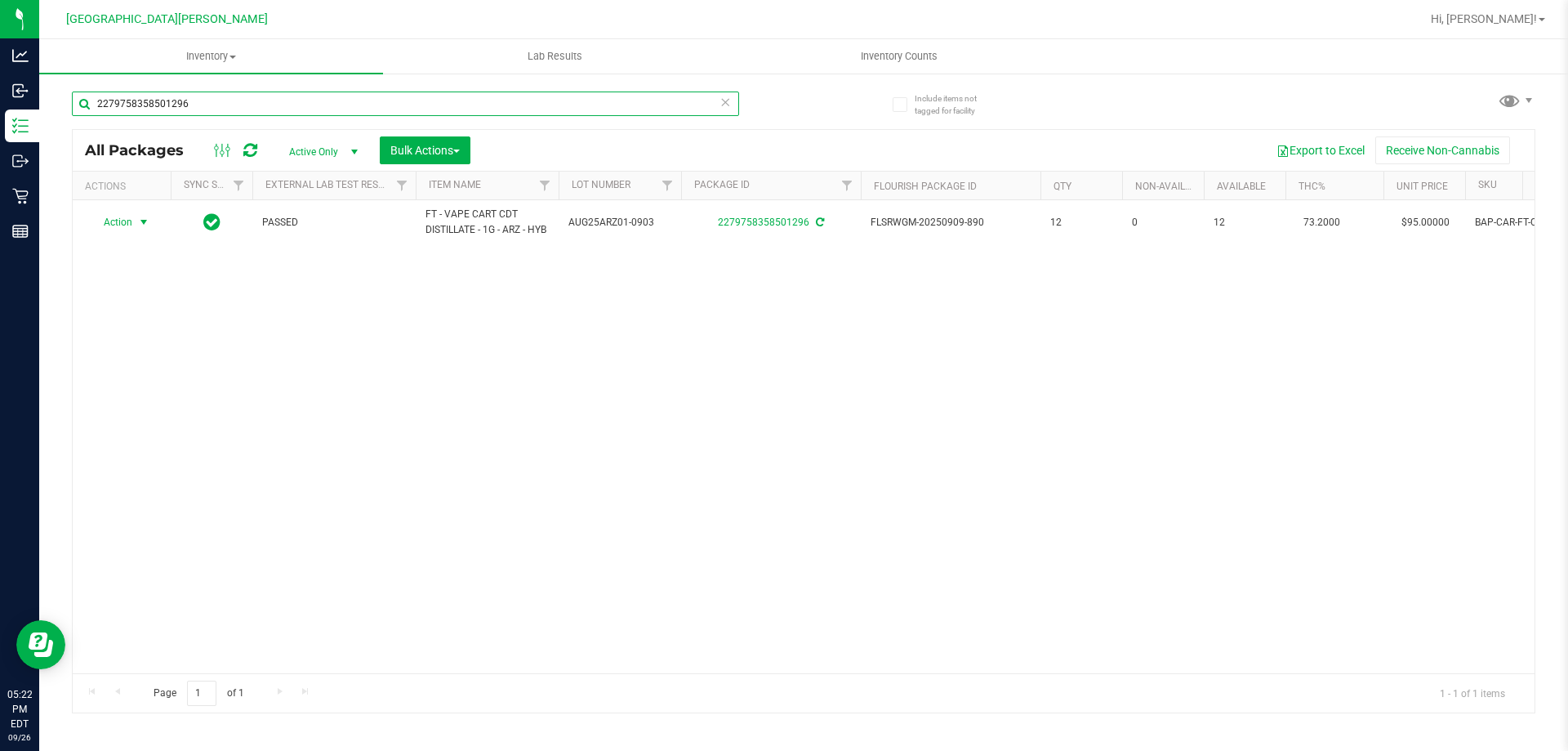
type input "2279758358501296"
click at [119, 217] on span "Action" at bounding box center [111, 222] width 44 height 23
click at [560, 503] on div "Action Action Adjust qty Create package Edit attributes Global inventory Locate…" at bounding box center [803, 436] width 1461 height 473
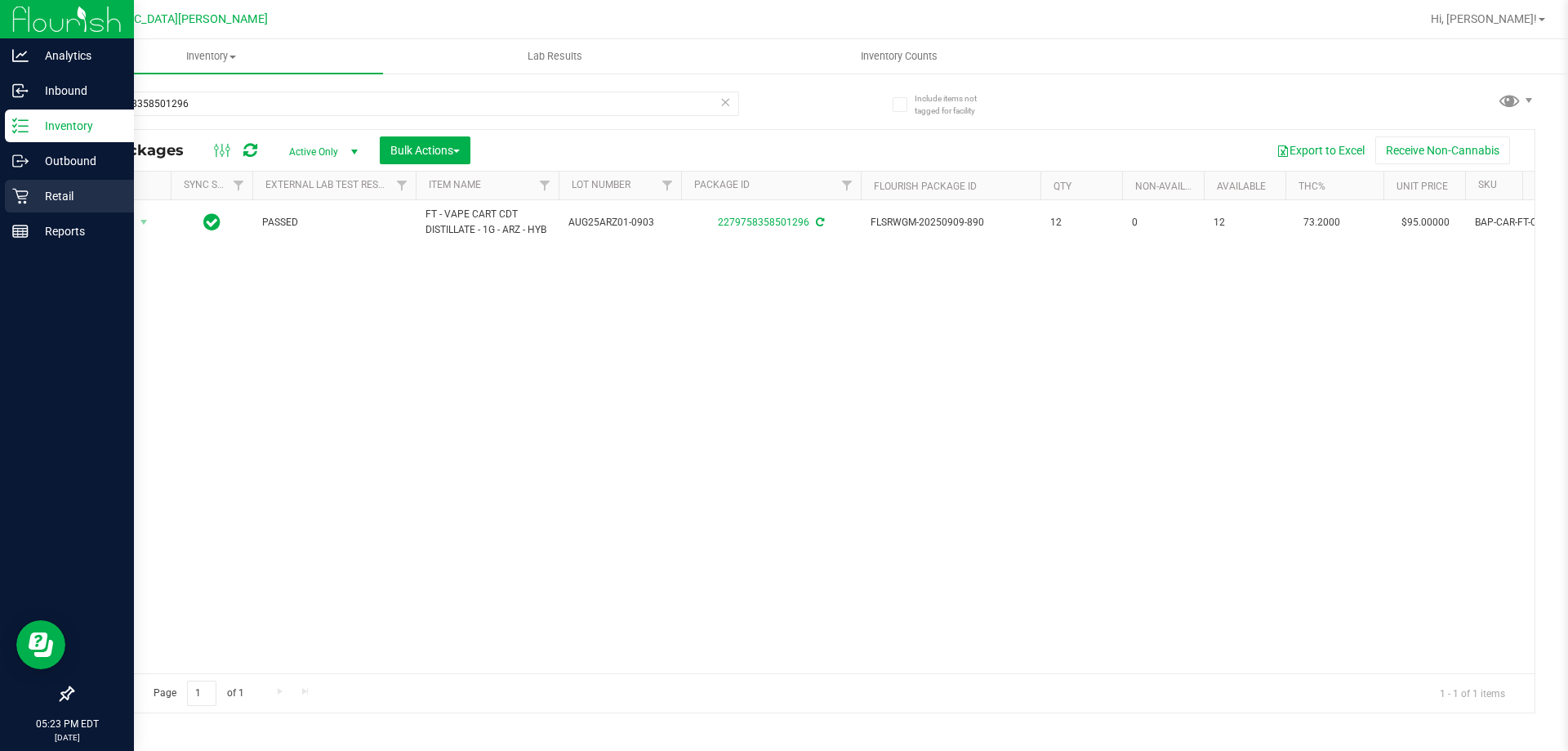
click at [26, 208] on div "Retail" at bounding box center [69, 196] width 129 height 32
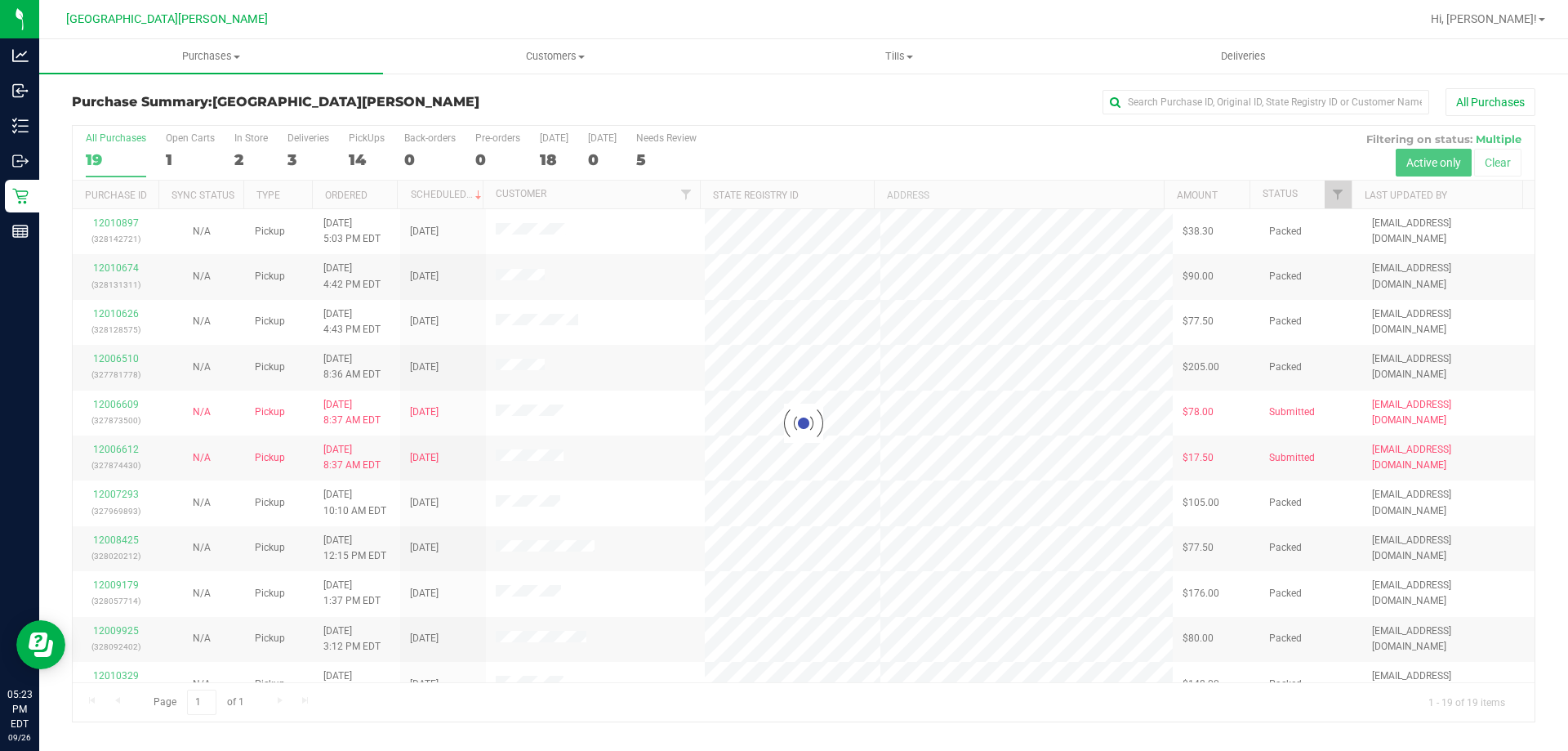
click at [249, 153] on div at bounding box center [803, 424] width 1461 height 596
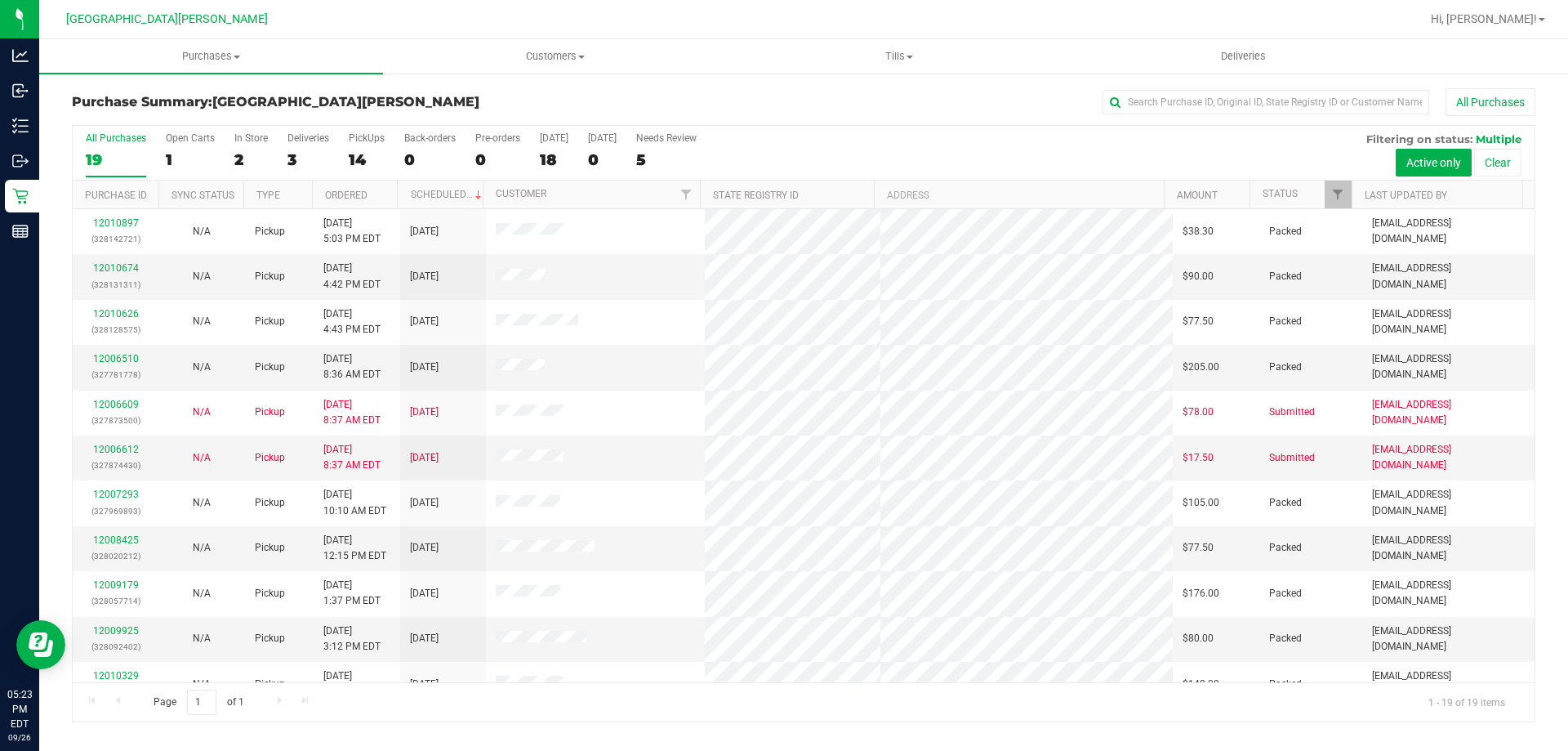
click at [249, 153] on div "2" at bounding box center [251, 159] width 33 height 19
click at [0, 0] on input "In Store 2" at bounding box center [0, 0] width 0 height 0
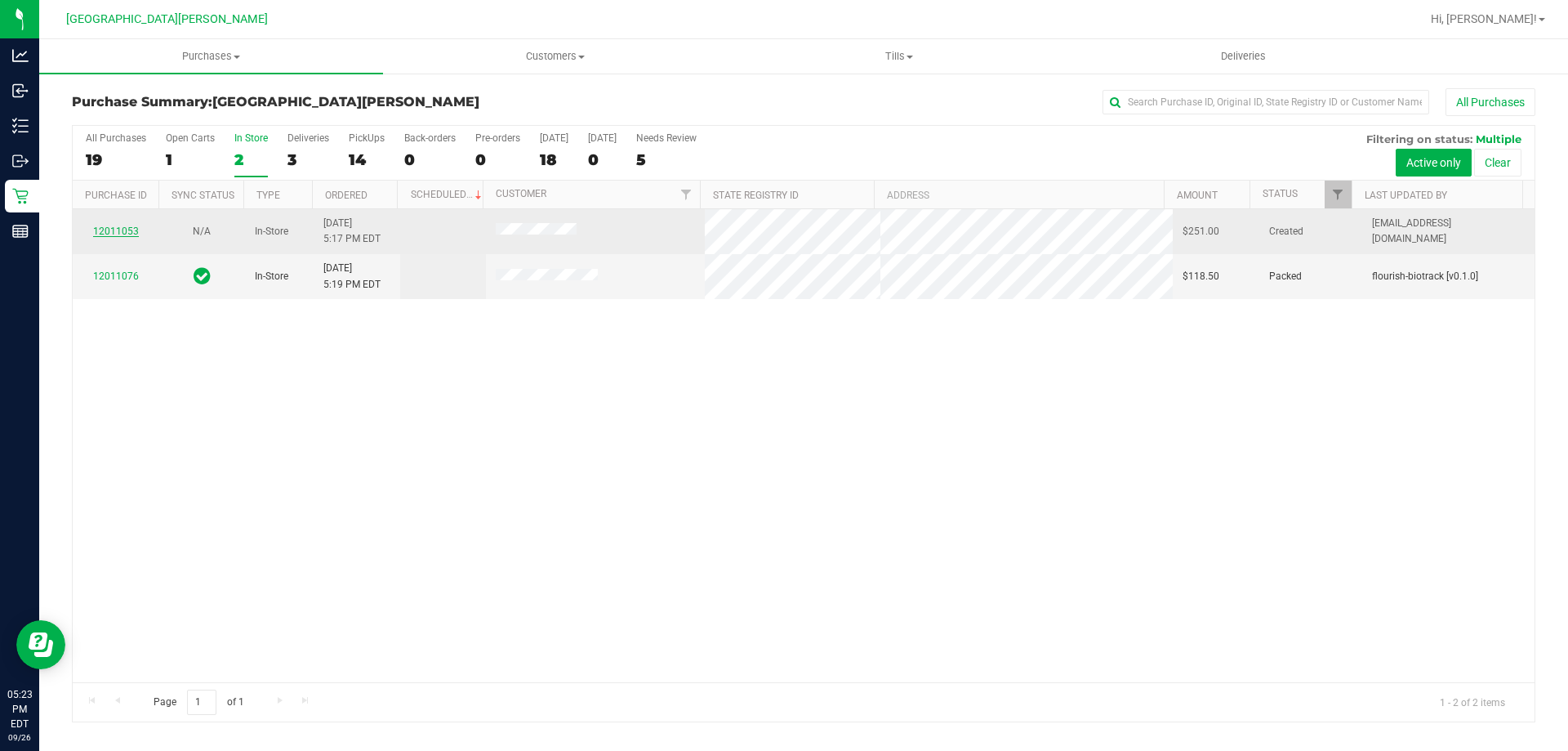
click at [120, 234] on link "12011053" at bounding box center [116, 230] width 46 height 11
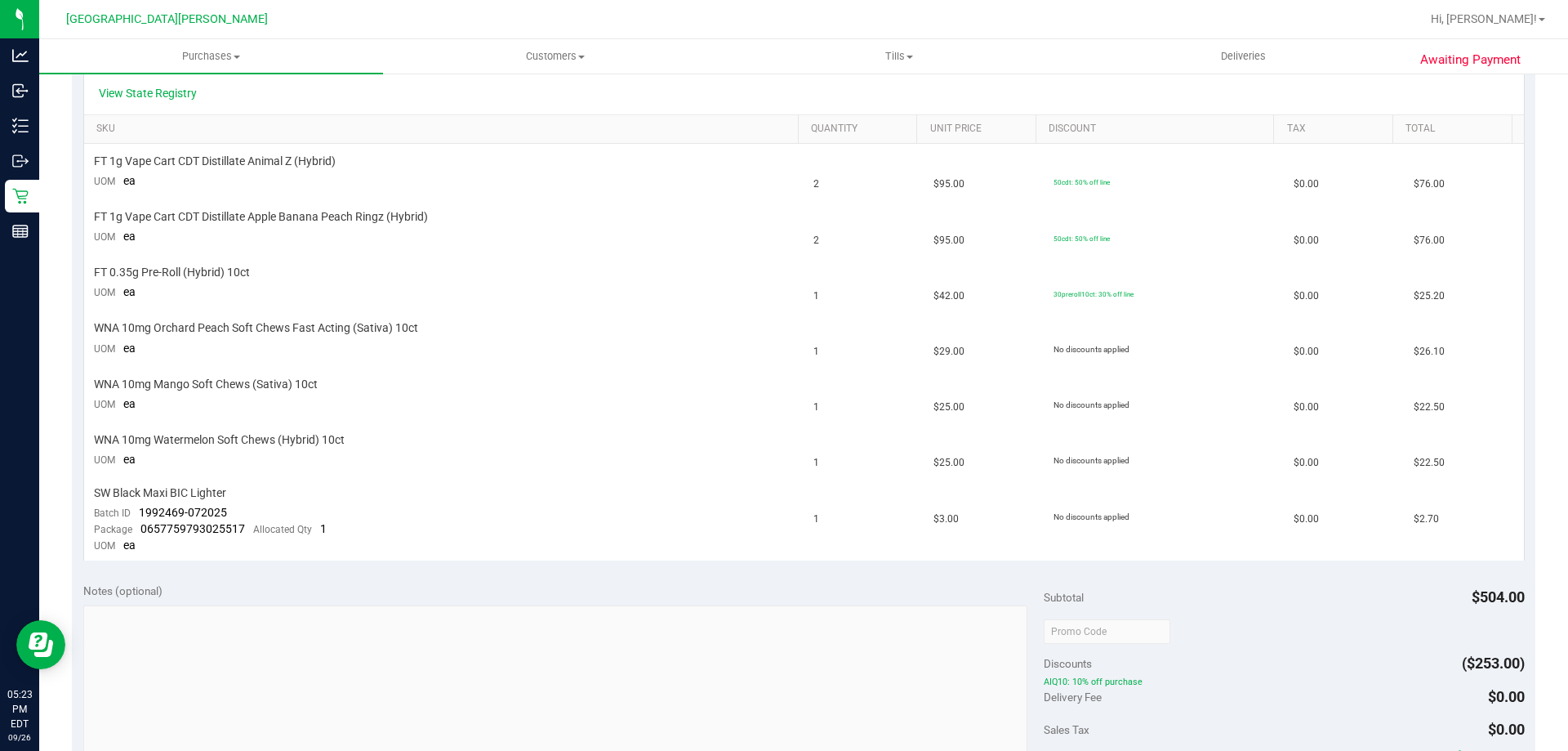
scroll to position [408, 0]
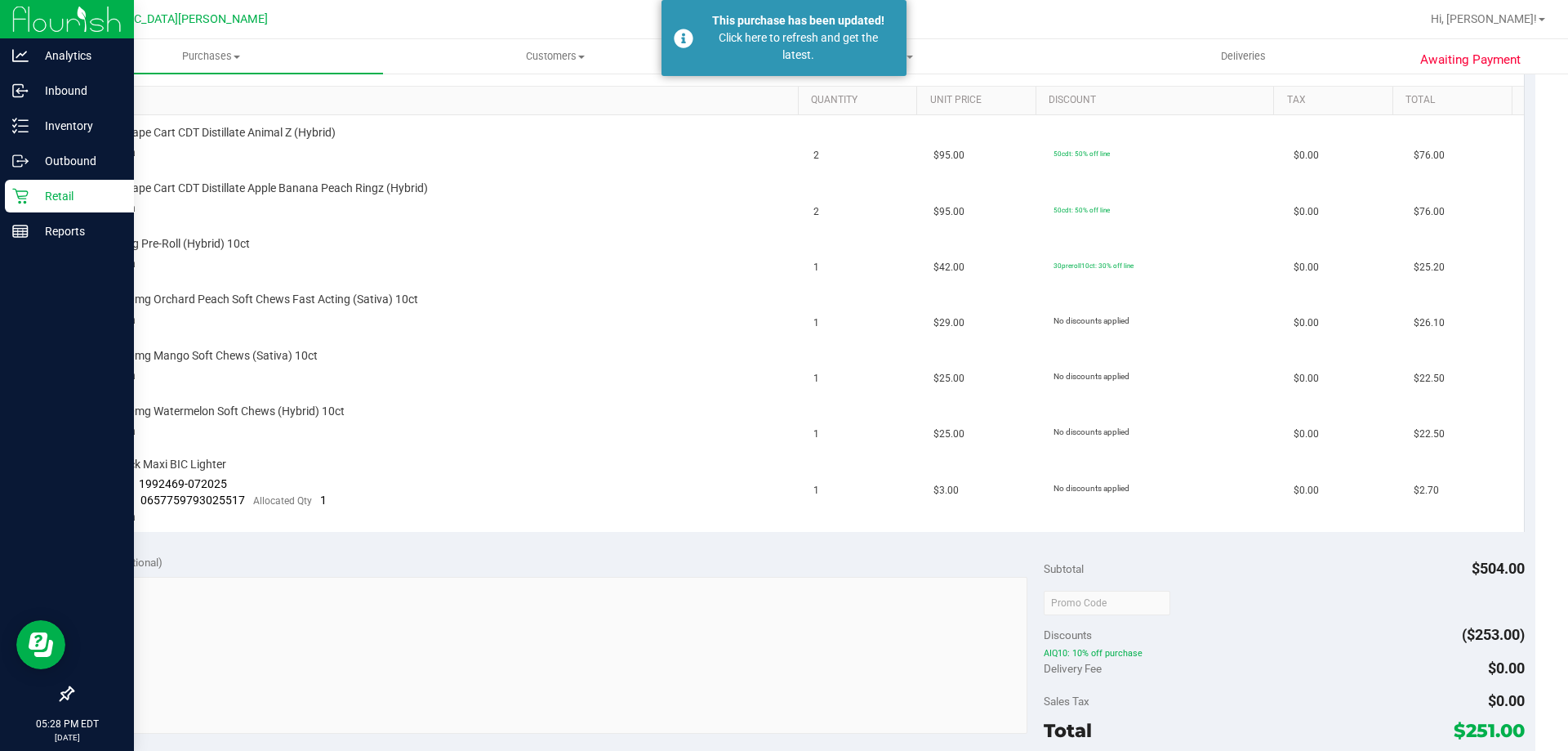
click at [53, 195] on p "Retail" at bounding box center [78, 195] width 98 height 20
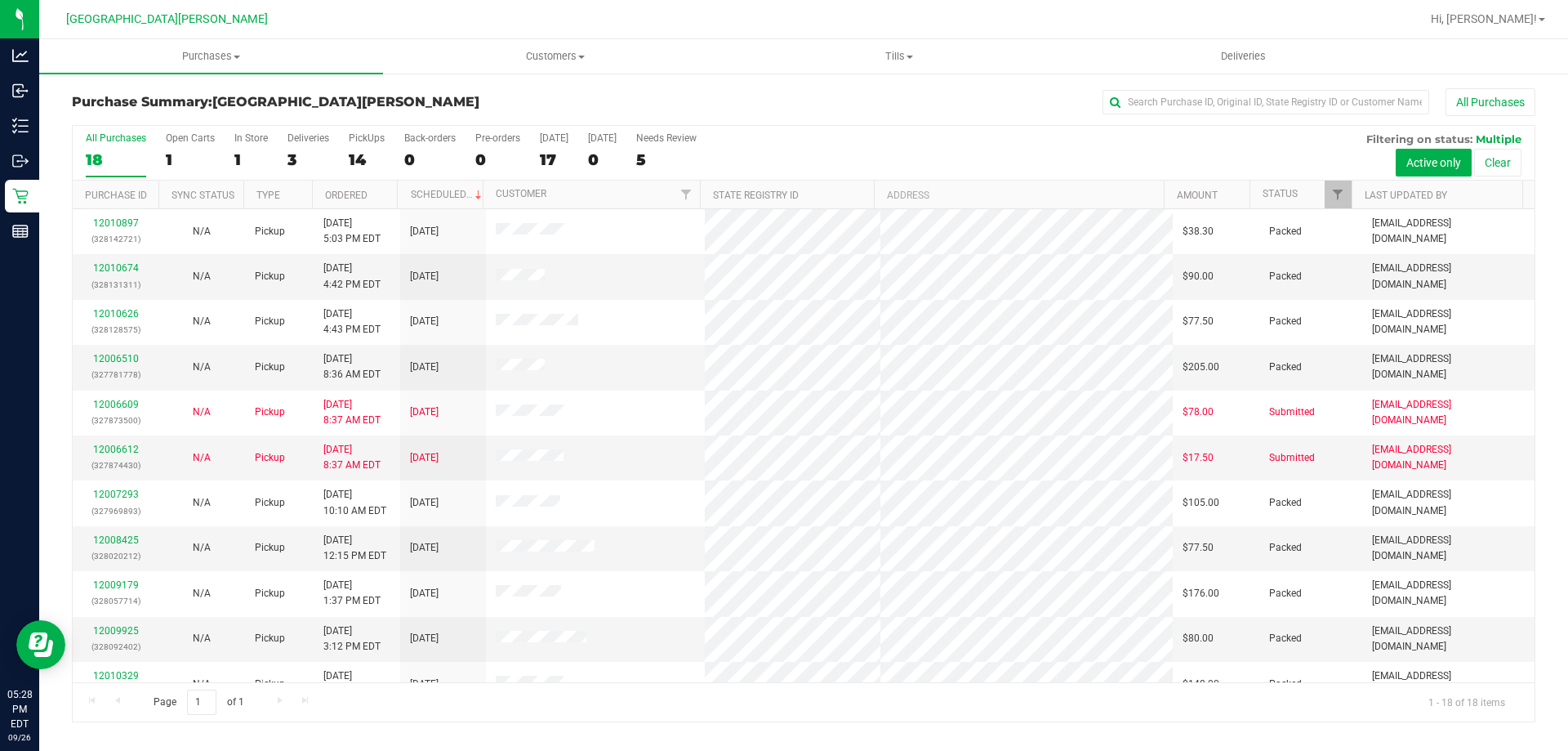
click at [243, 140] on div "In Store" at bounding box center [251, 137] width 33 height 11
click at [0, 0] on input "In Store 1" at bounding box center [0, 0] width 0 height 0
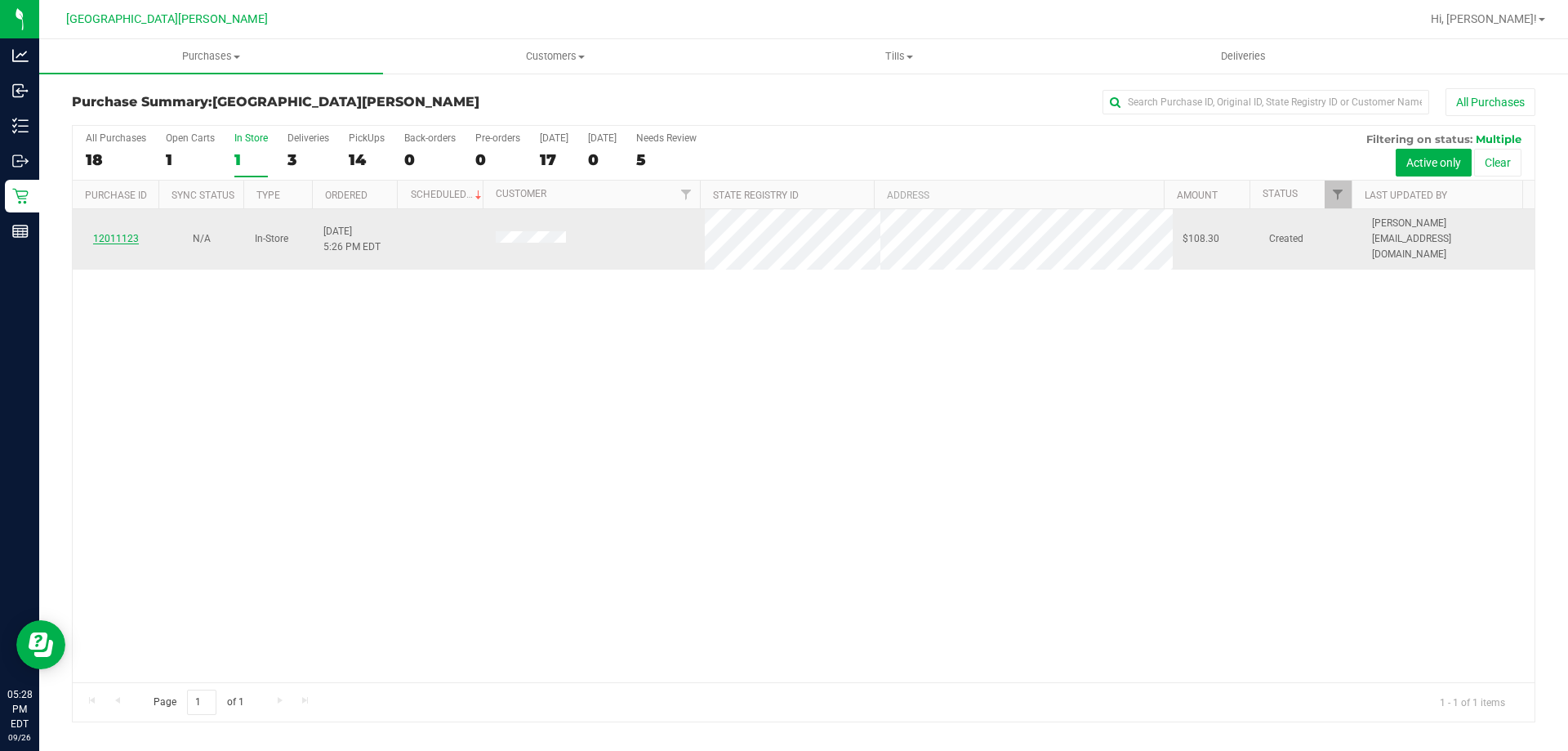
click at [130, 235] on link "12011123" at bounding box center [116, 238] width 46 height 11
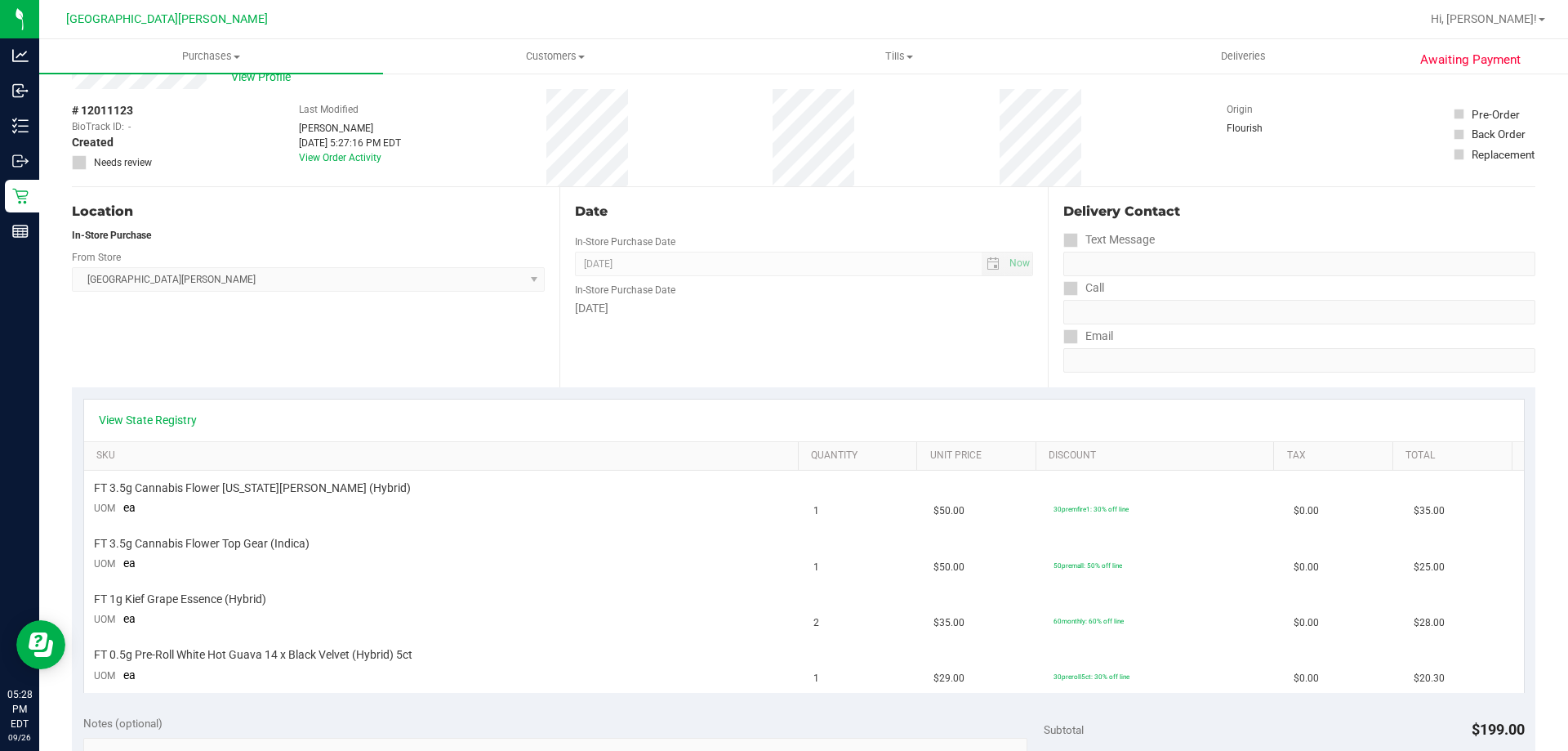
scroll to position [82, 0]
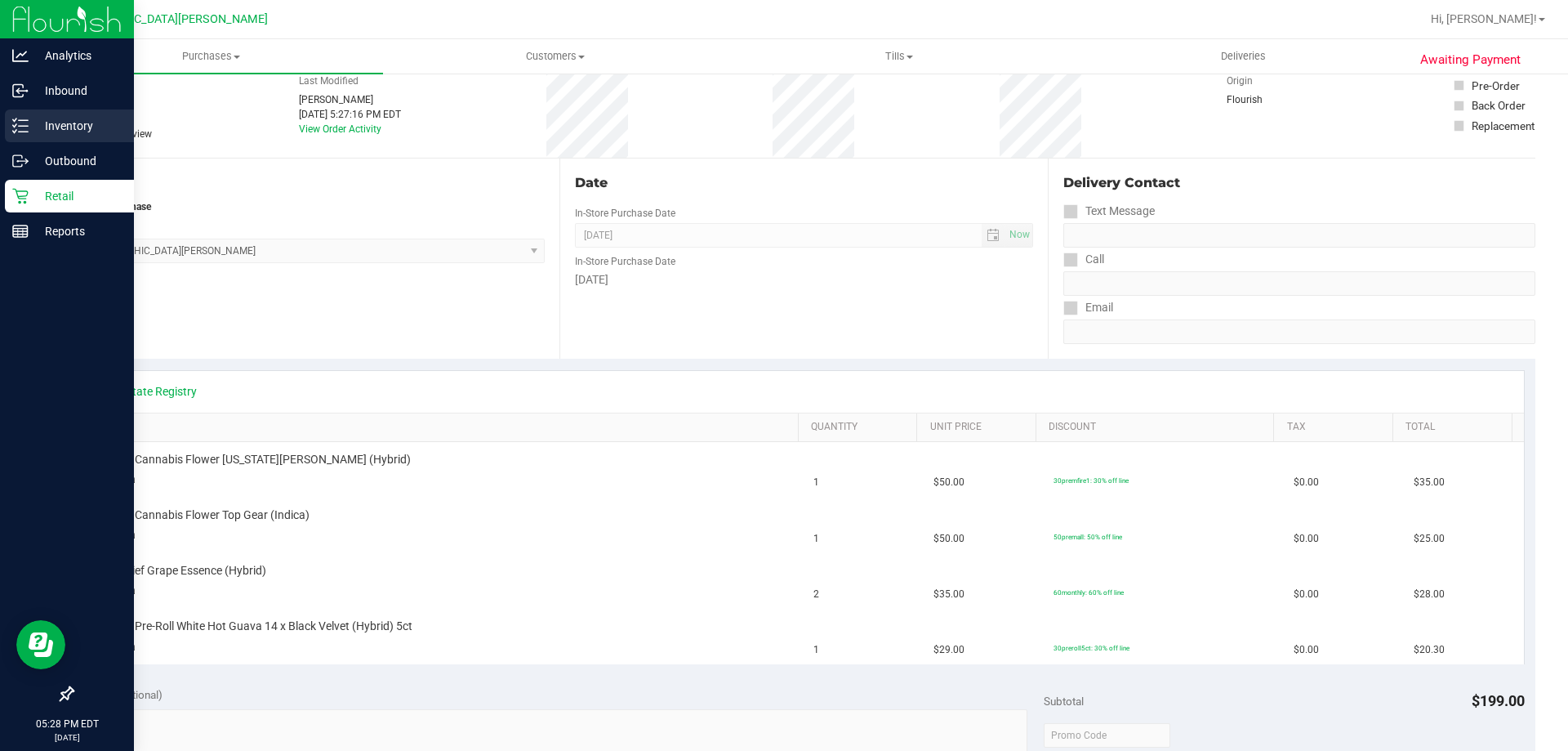
click at [48, 131] on p "Inventory" at bounding box center [78, 125] width 98 height 20
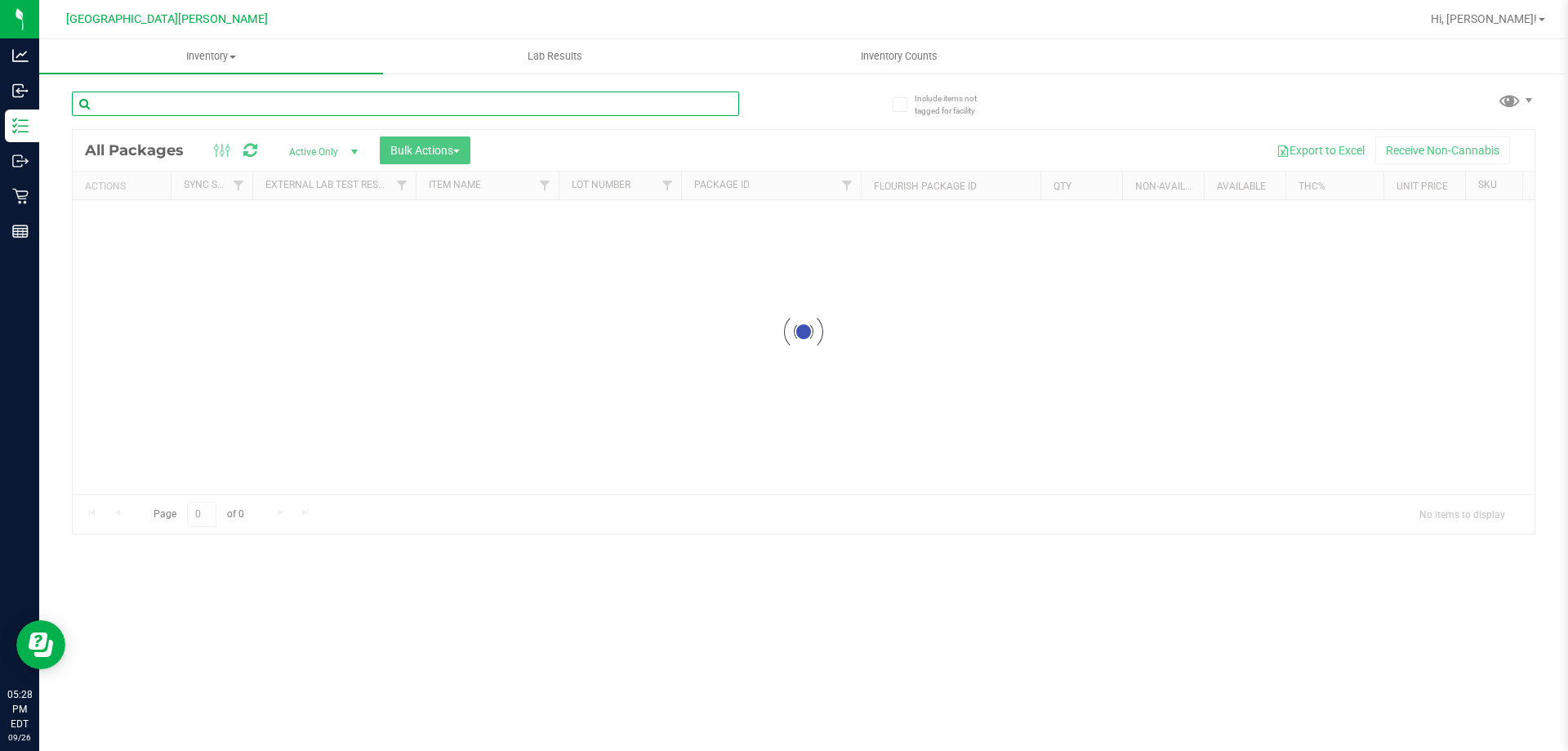
click at [141, 108] on input "text" at bounding box center [405, 103] width 667 height 25
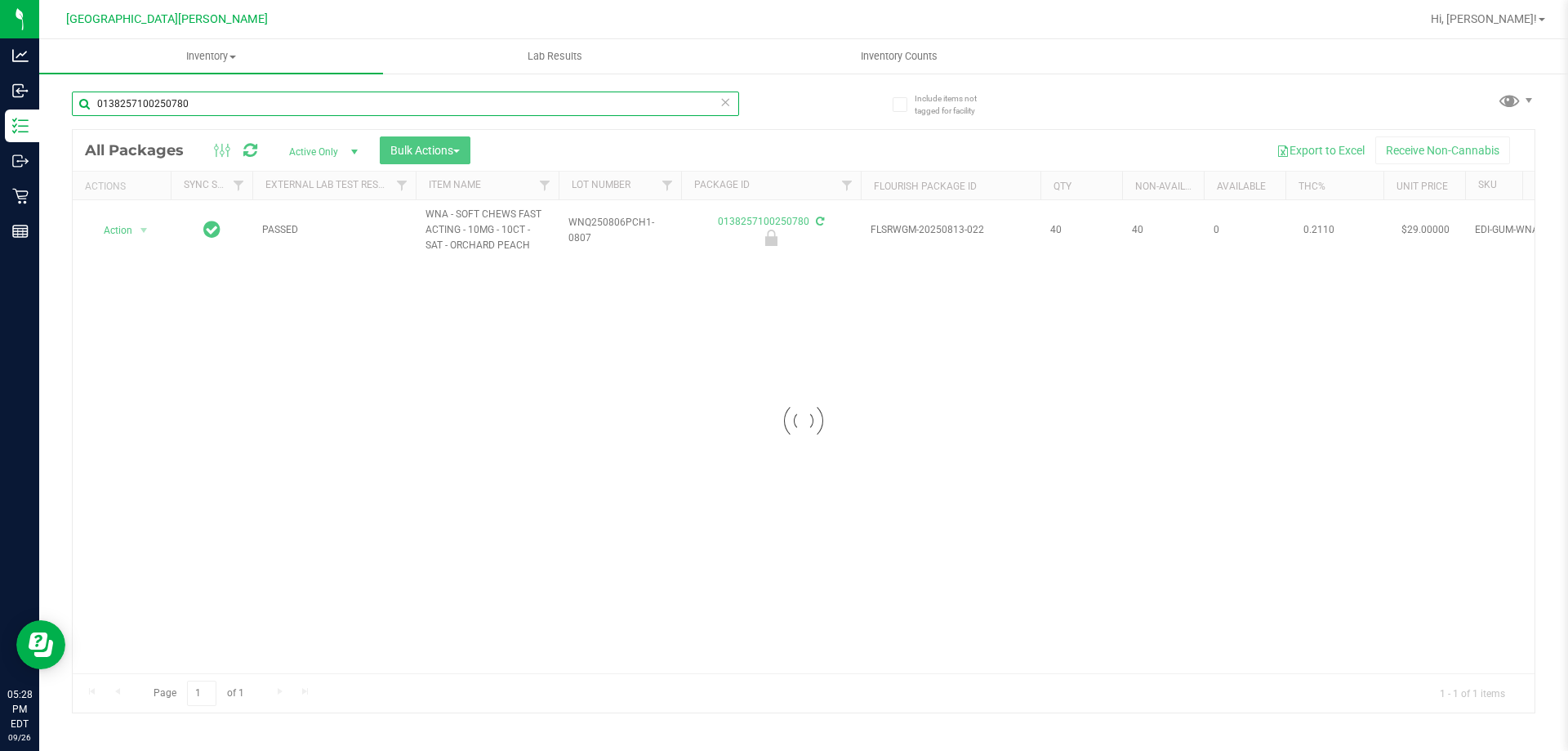
type input "0138257100250780"
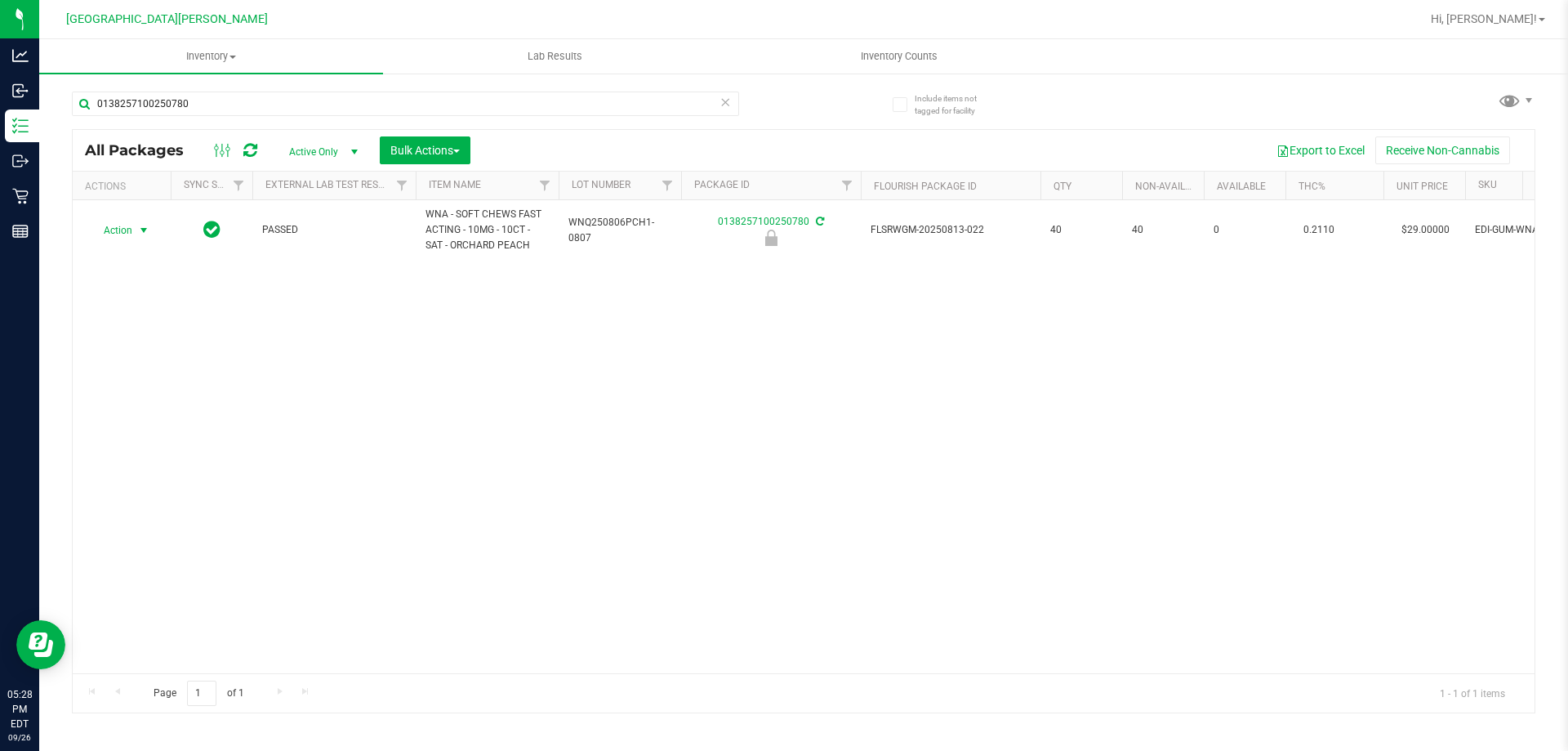
click at [117, 228] on span "Action" at bounding box center [111, 230] width 44 height 23
click at [134, 459] on li "Unlock package" at bounding box center [121, 463] width 64 height 45
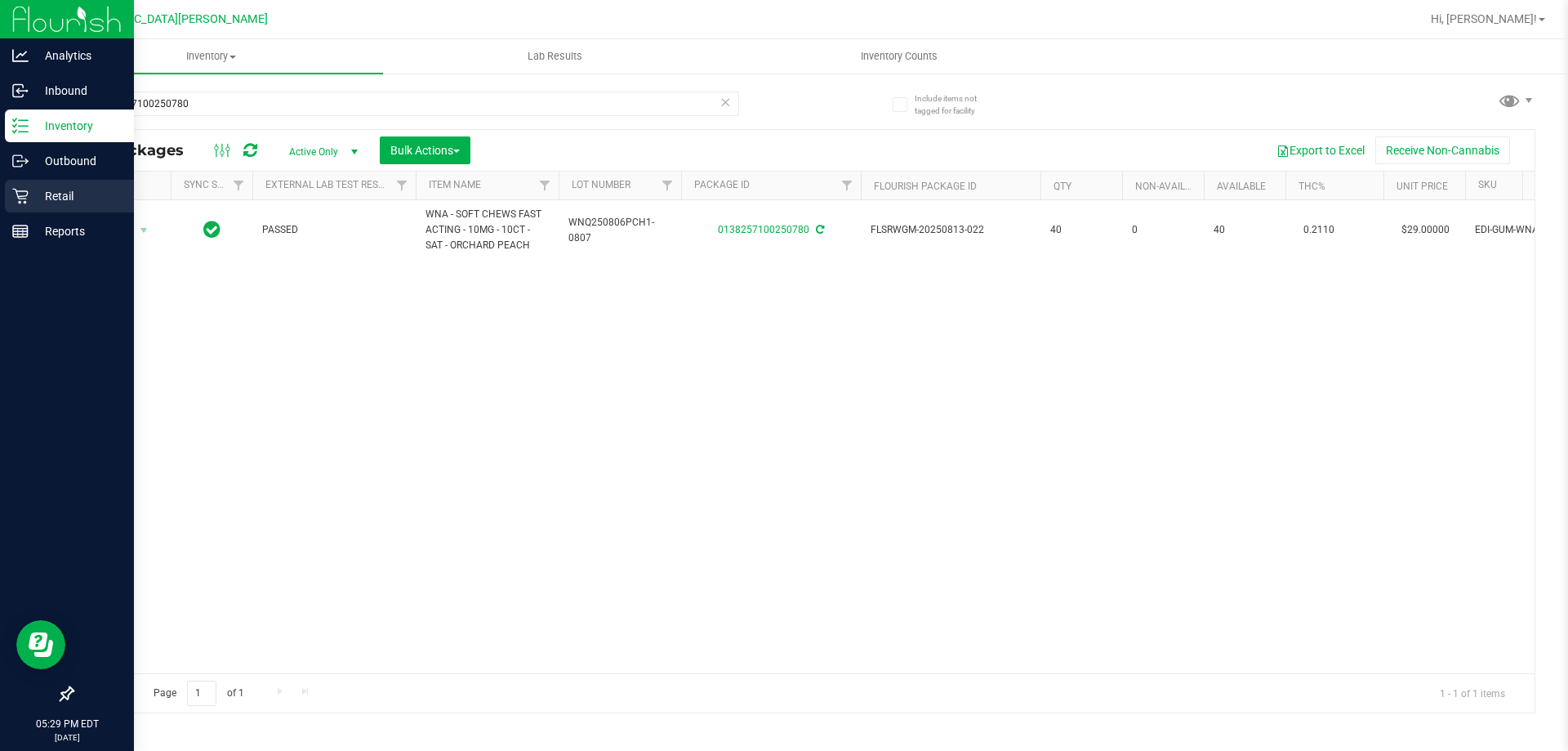
click at [47, 201] on p "Retail" at bounding box center [78, 195] width 98 height 20
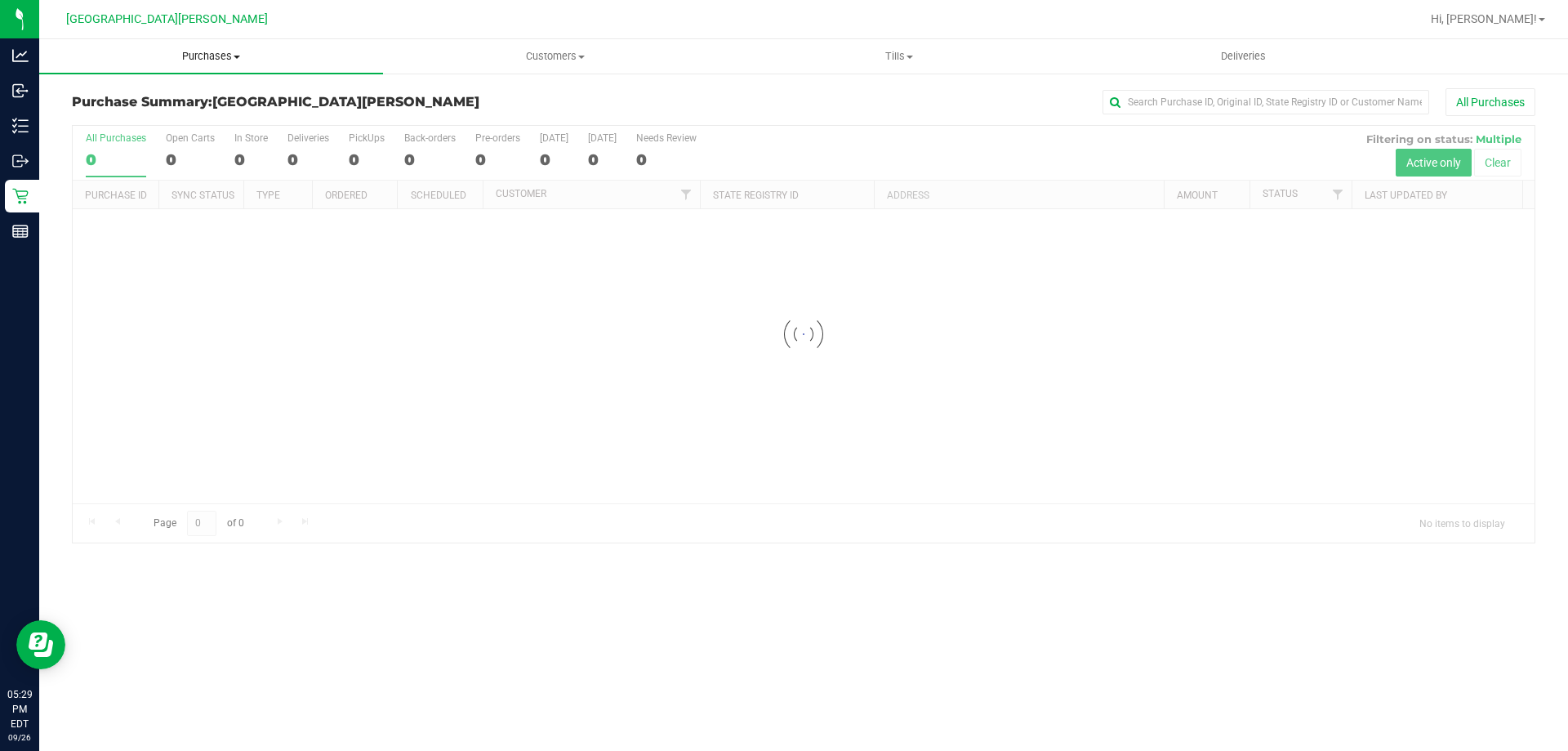
click at [189, 62] on span "Purchases" at bounding box center [210, 55] width 343 height 14
click at [137, 121] on span "Fulfillment" at bounding box center [89, 118] width 101 height 14
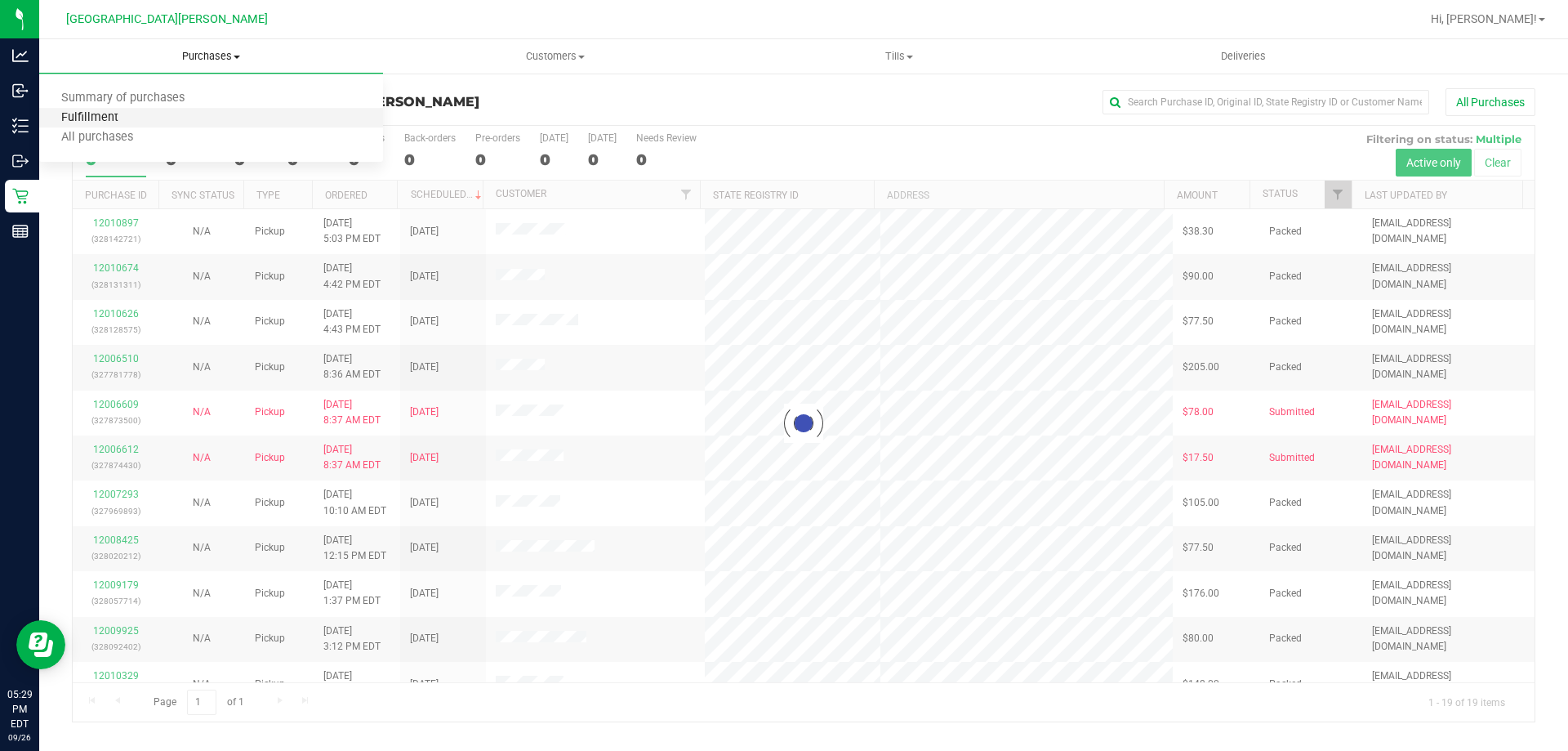
click at [137, 124] on span "Fulfillment" at bounding box center [89, 118] width 101 height 14
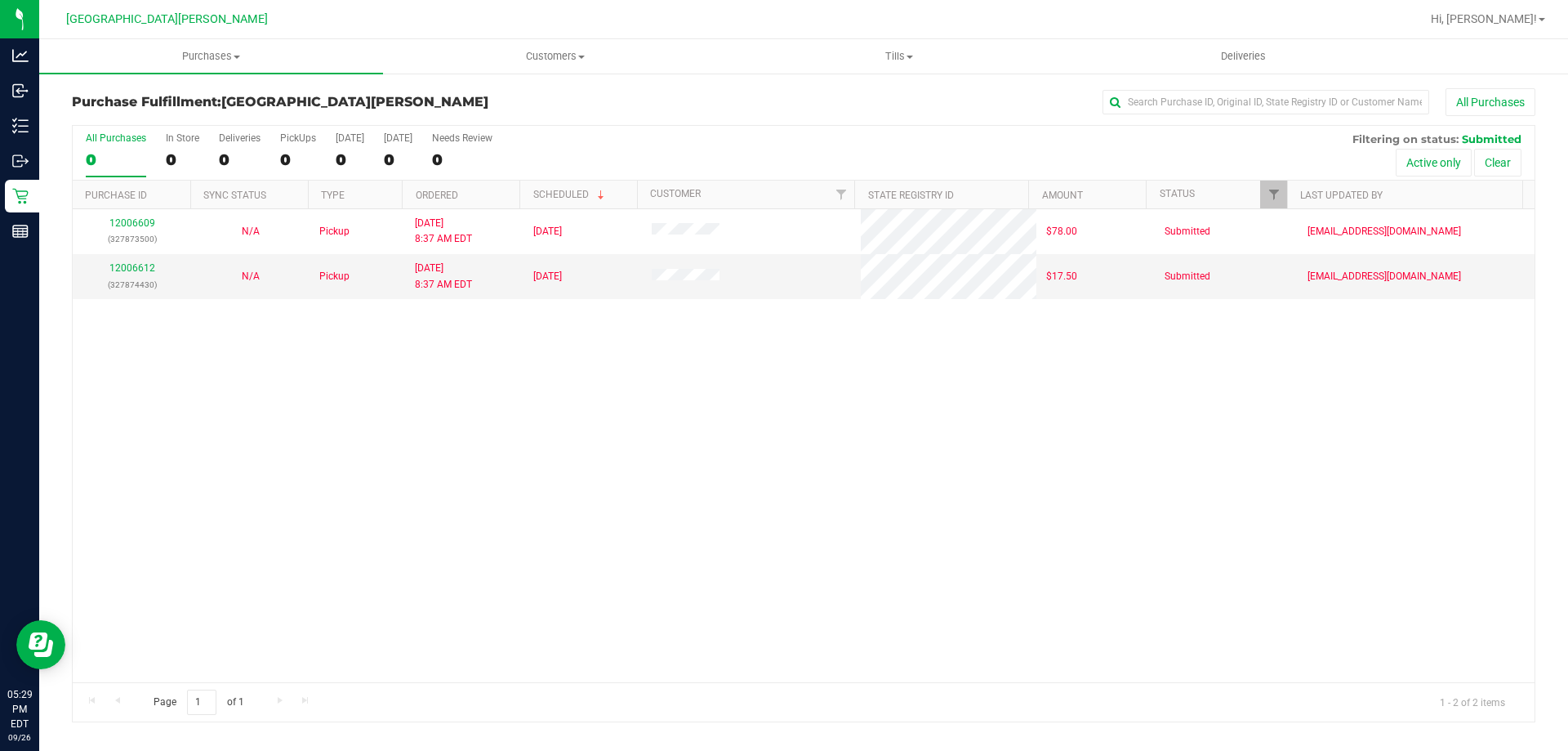
drag, startPoint x: 209, startPoint y: 416, endPoint x: 197, endPoint y: 425, distance: 15.0
click at [208, 419] on div "12006609 (327873500) N/A Pickup [DATE] 8:37 AM EDT 9/26/2025 $78.00 Submitted […" at bounding box center [803, 445] width 1461 height 473
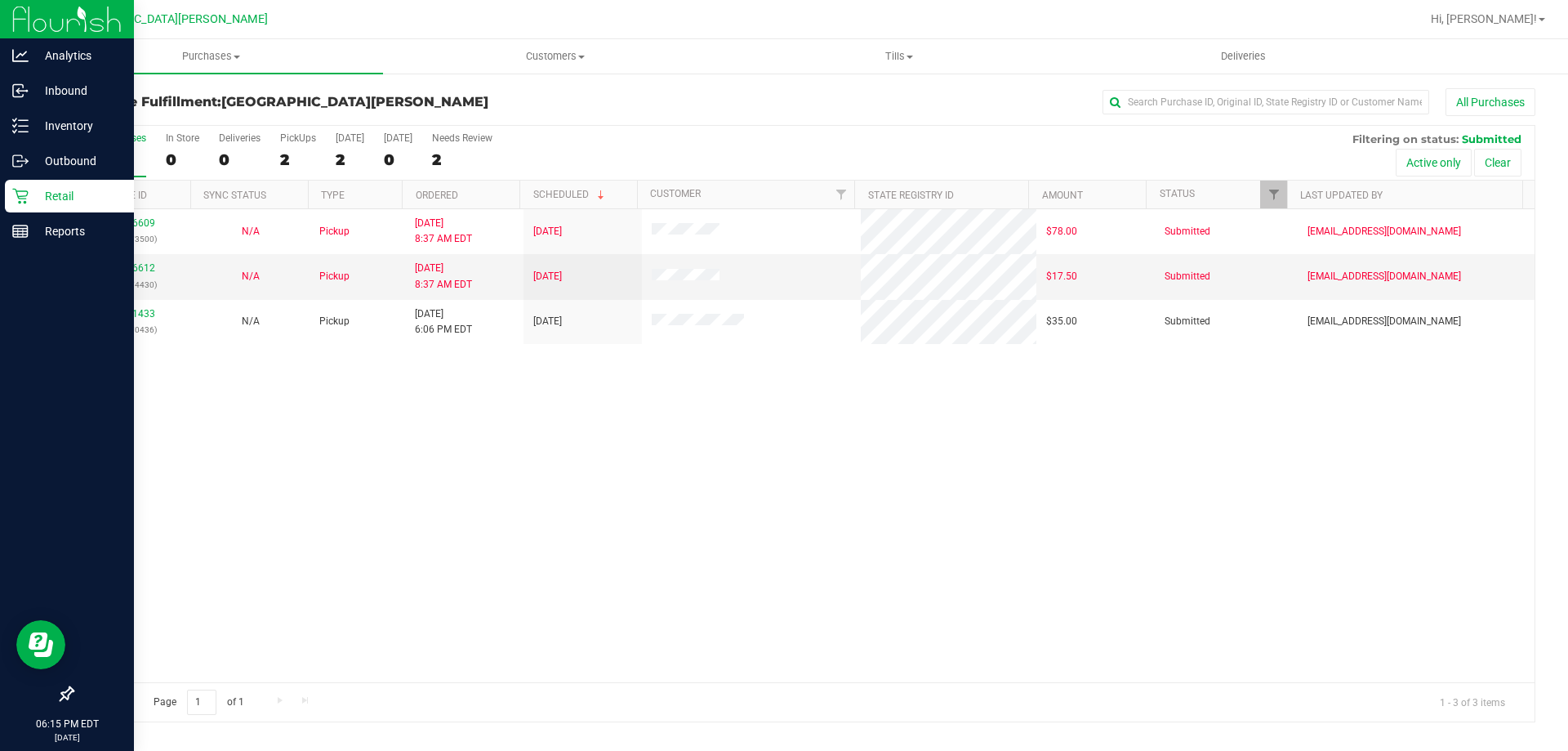
click at [58, 194] on p "Retail" at bounding box center [78, 195] width 98 height 20
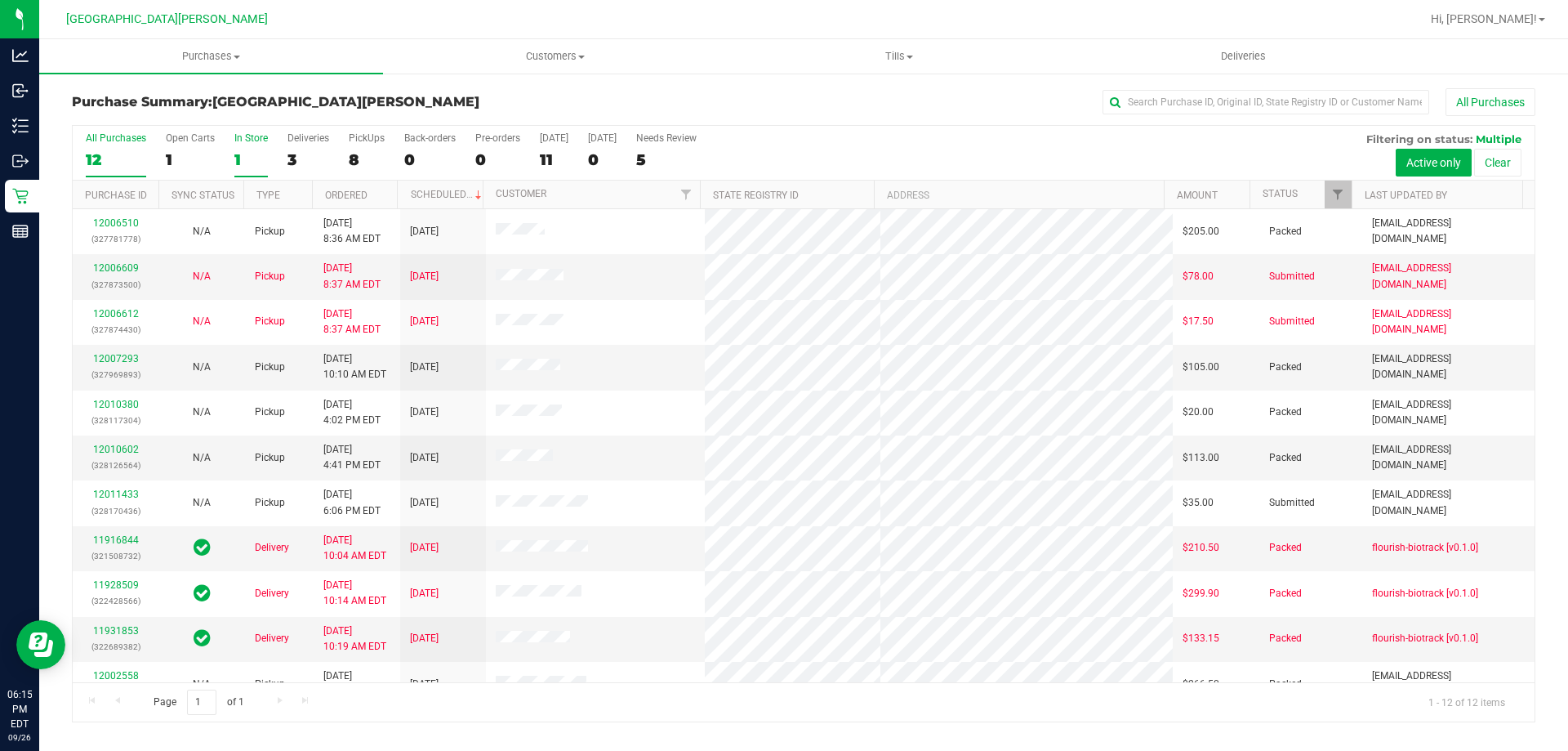
click at [250, 147] on label "In Store 1" at bounding box center [251, 154] width 33 height 45
click at [0, 0] on input "In Store 1" at bounding box center [0, 0] width 0 height 0
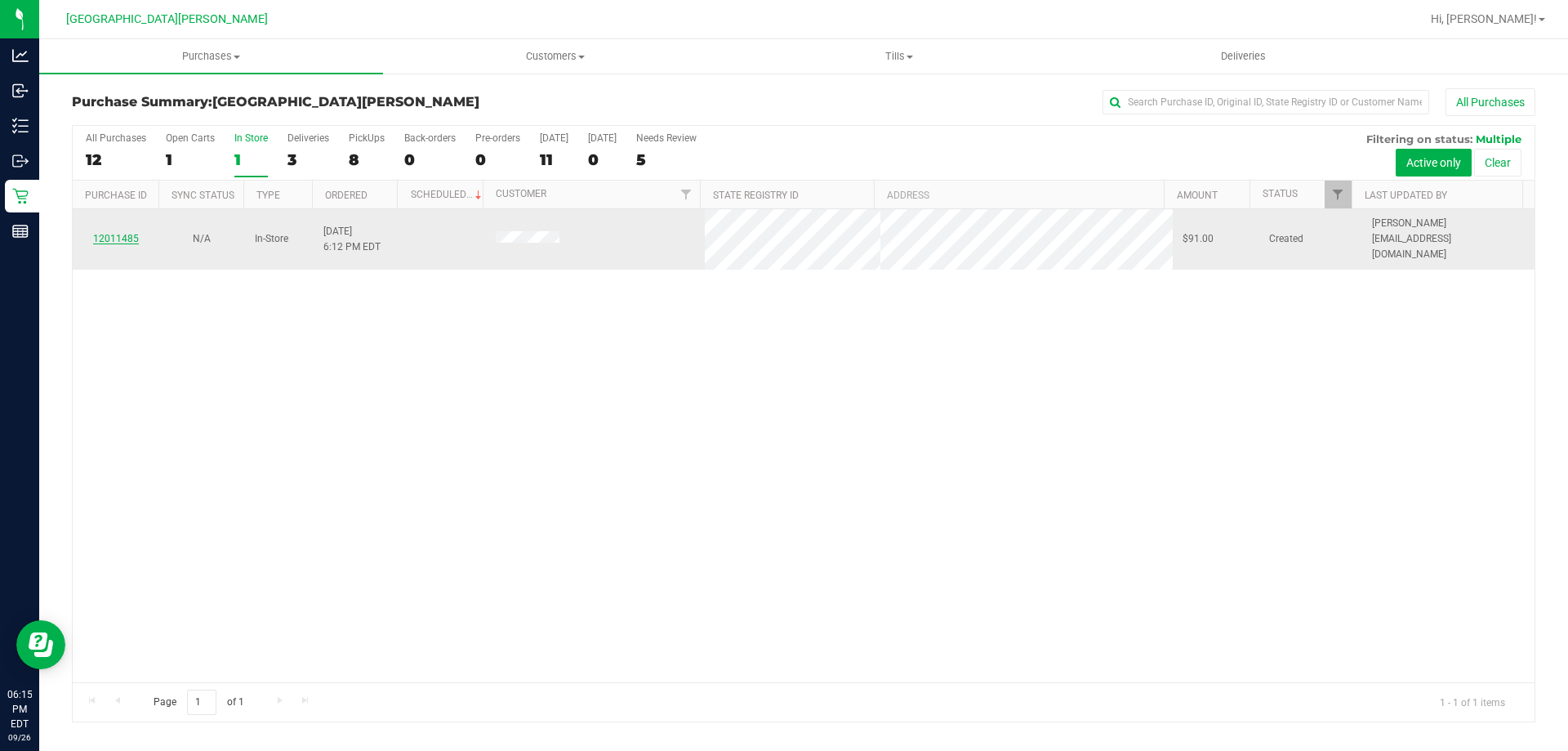
click at [120, 234] on link "12011485" at bounding box center [116, 238] width 46 height 11
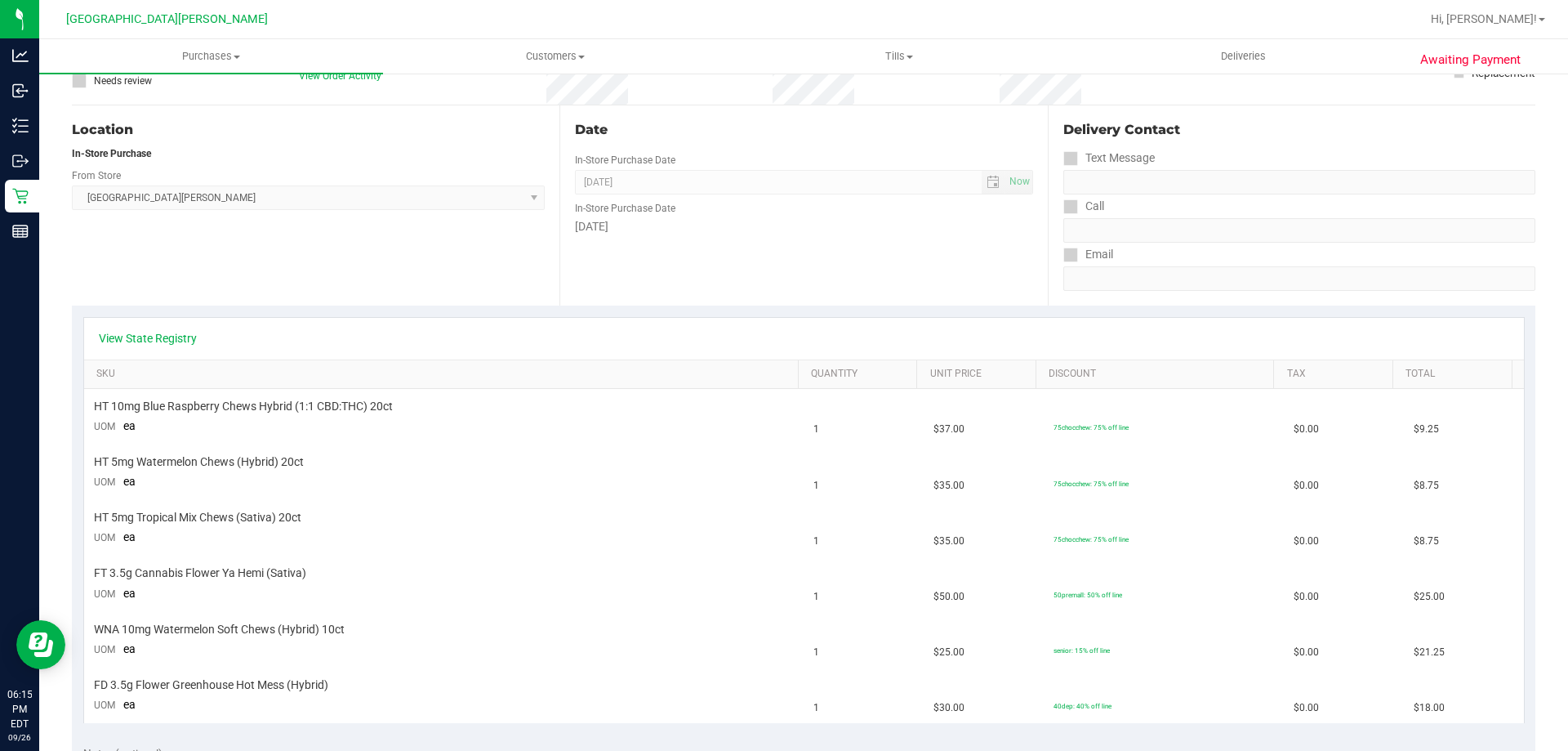
scroll to position [164, 0]
